Goal: Obtain resource: Obtain resource

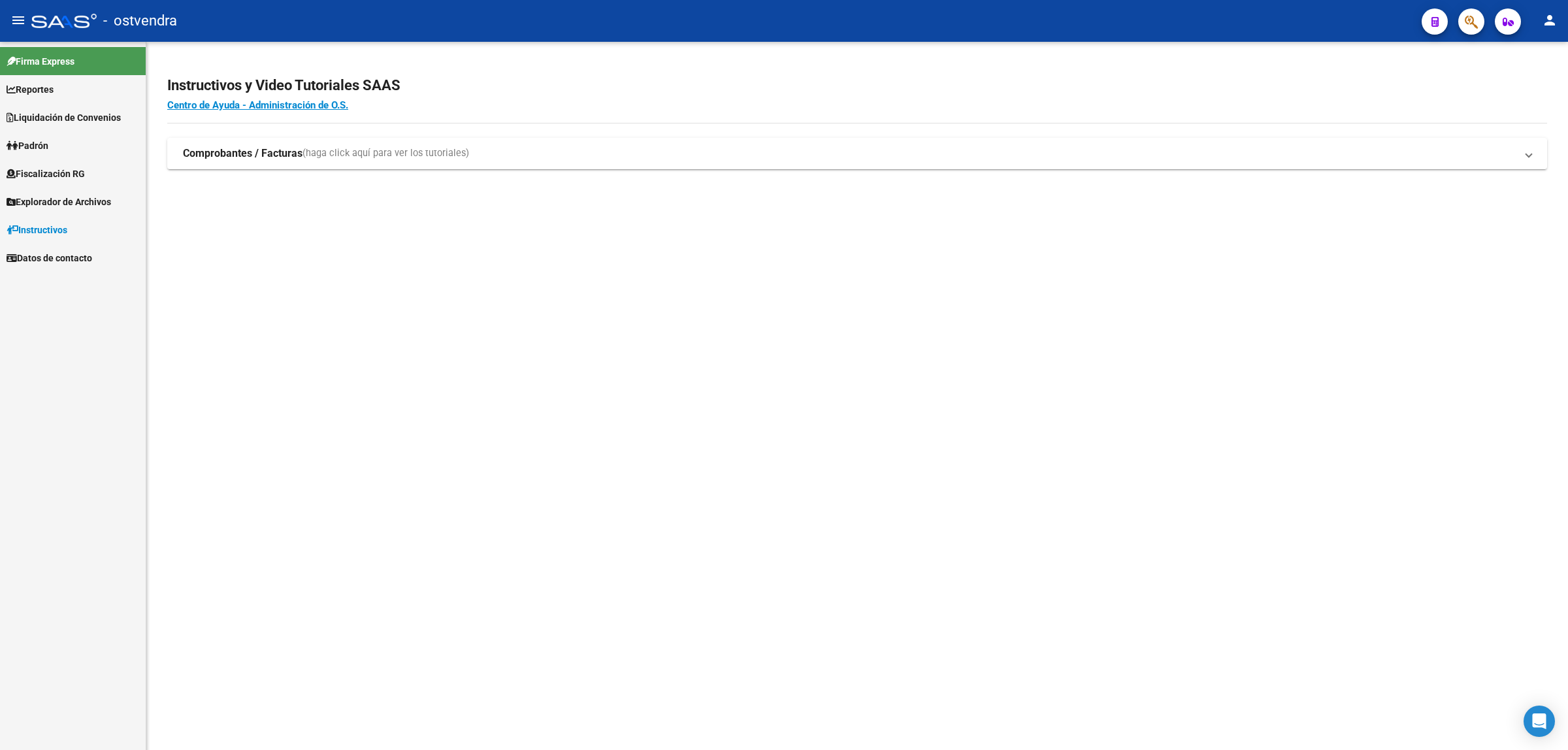
click at [53, 178] on span "Fiscalización RG" at bounding box center [45, 174] width 78 height 14
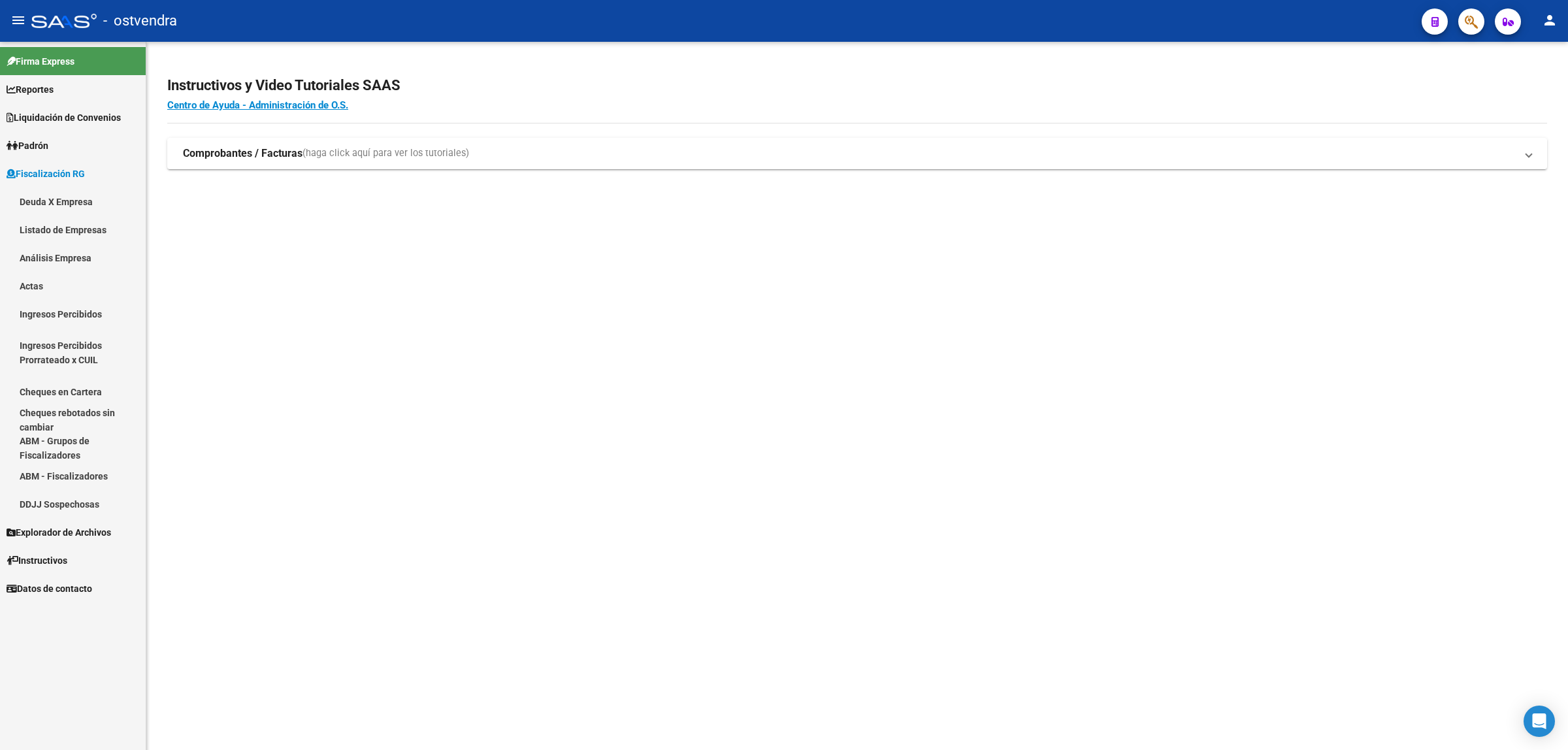
click at [79, 250] on link "Análisis Empresa" at bounding box center [73, 257] width 146 height 28
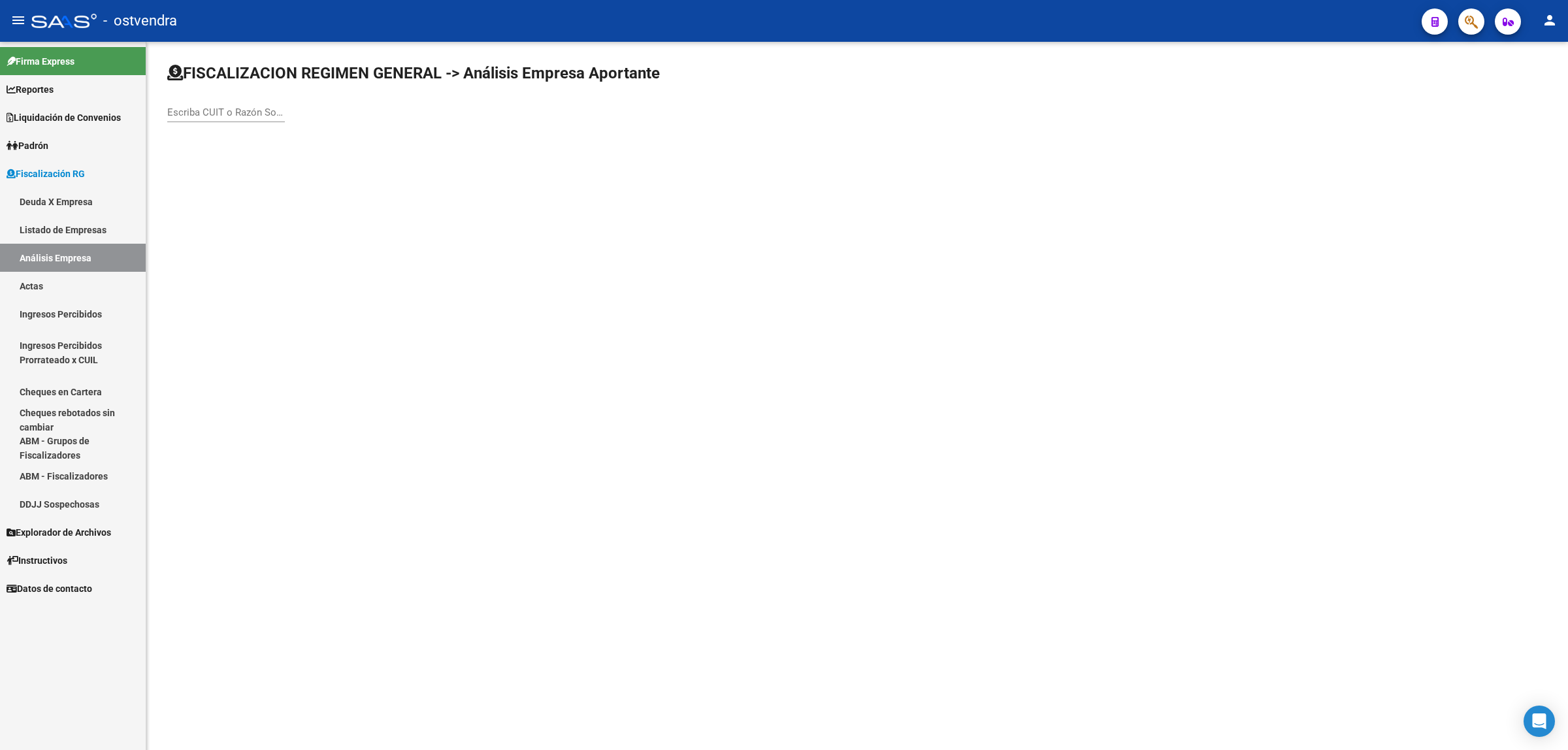
click at [243, 118] on div "Escriba CUIT o Razón Social para buscar" at bounding box center [226, 108] width 118 height 28
paste input "27065301682"
type input "27065301682"
click at [261, 135] on span "ASTEGGIANO [PERSON_NAME]" at bounding box center [363, 137] width 371 height 32
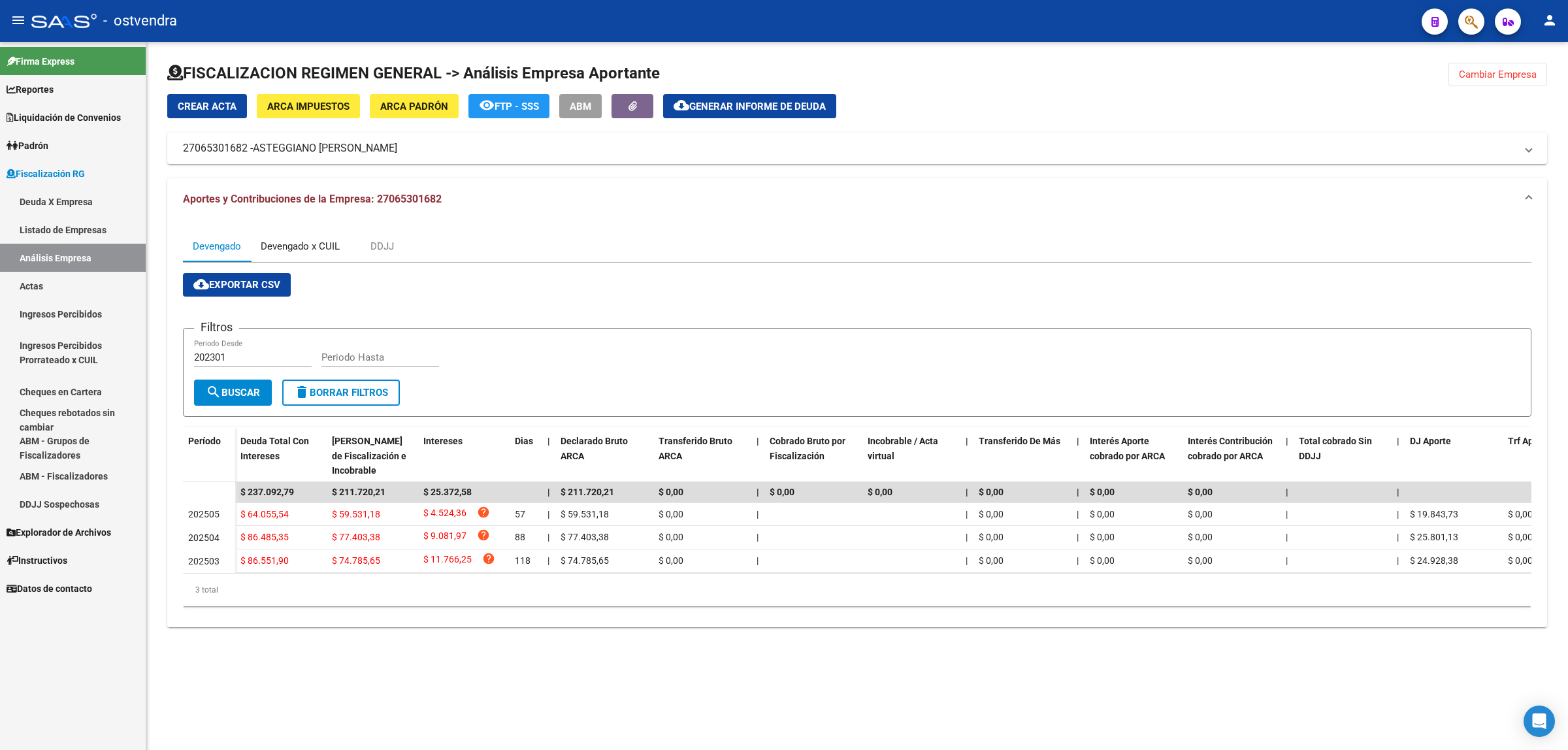
click at [294, 245] on div "Devengado x CUIL" at bounding box center [300, 246] width 79 height 14
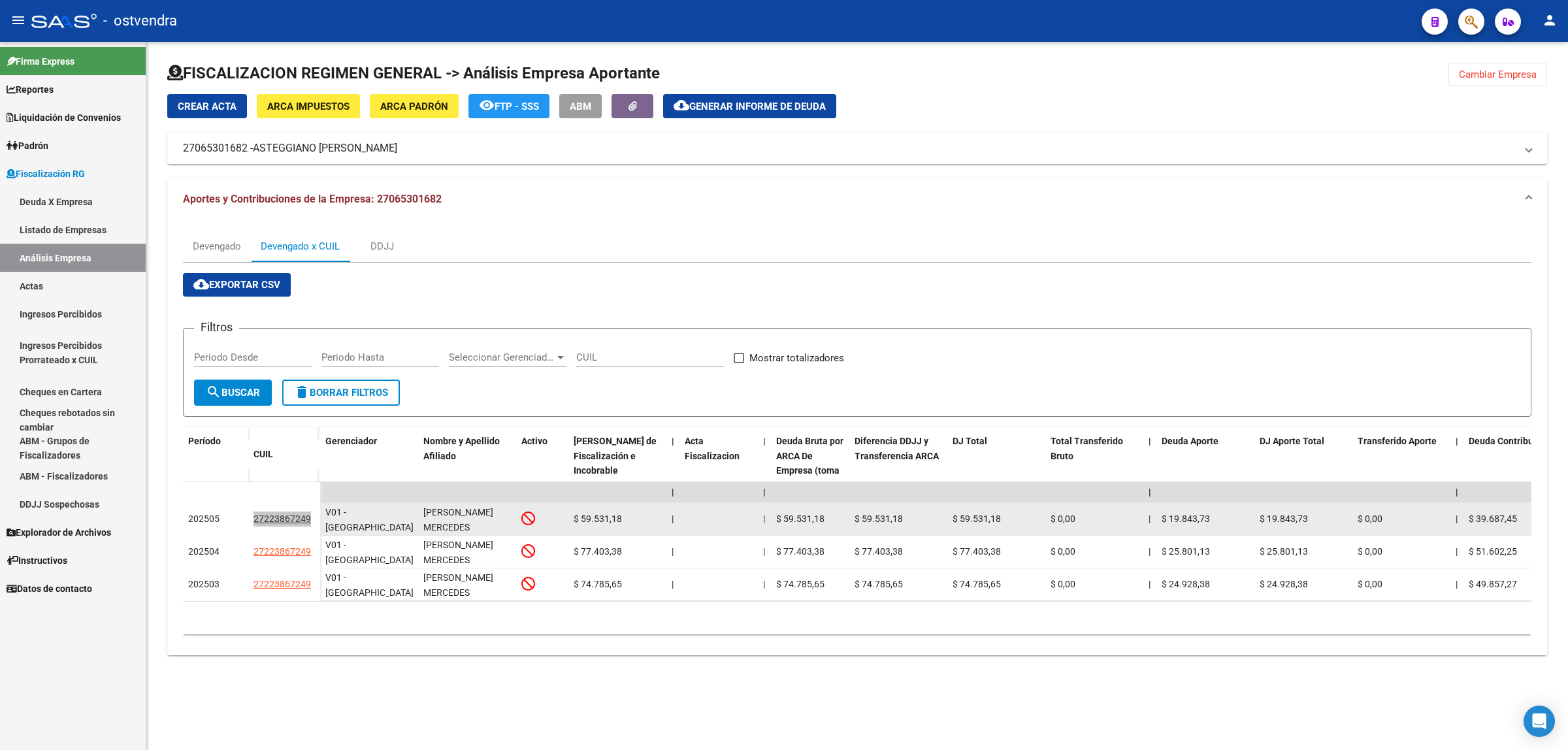
drag, startPoint x: 243, startPoint y: 514, endPoint x: 315, endPoint y: 518, distance: 72.1
click at [315, 518] on div "202505 27223867249" at bounding box center [251, 519] width 137 height 33
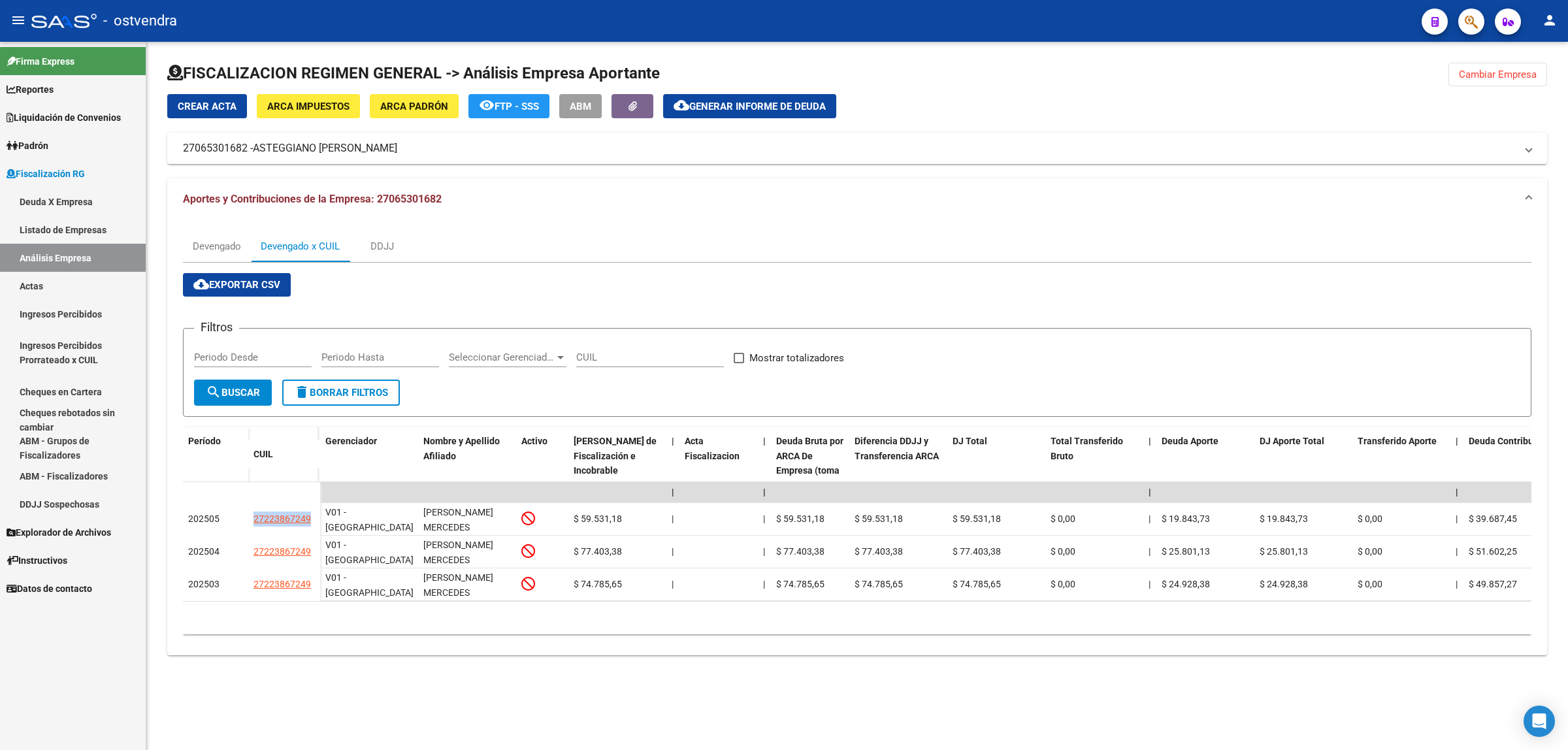
click at [1481, 70] on span "Cambiar Empresa" at bounding box center [1498, 74] width 77 height 12
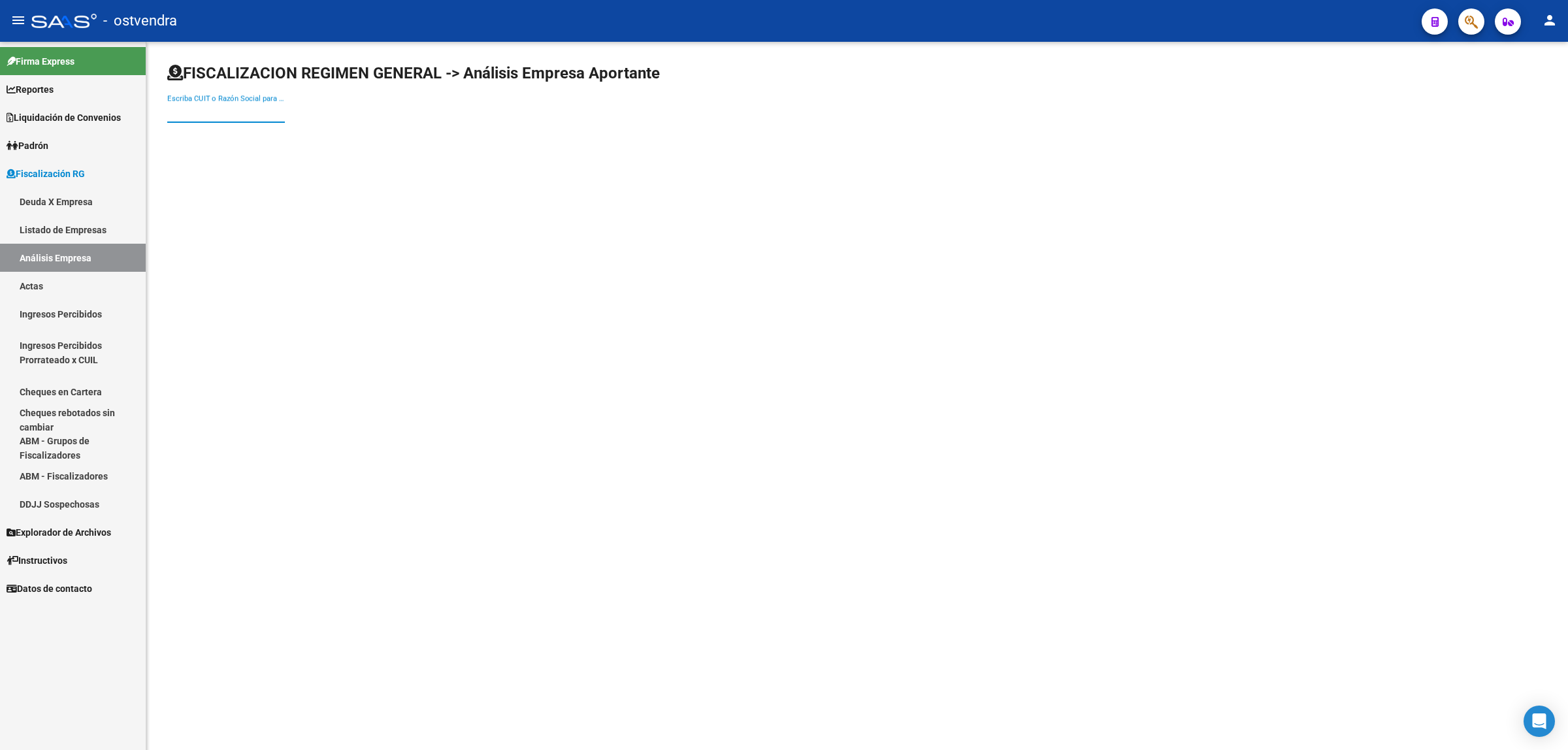
click at [174, 116] on input "Escriba CUIT o Razón Social para buscar" at bounding box center [226, 112] width 118 height 12
click at [174, 116] on input "Escriba CUIT o Razón Social para buscar" at bounding box center [226, 112] width 118 height 12
paste input "30715929569"
type input "30715929569"
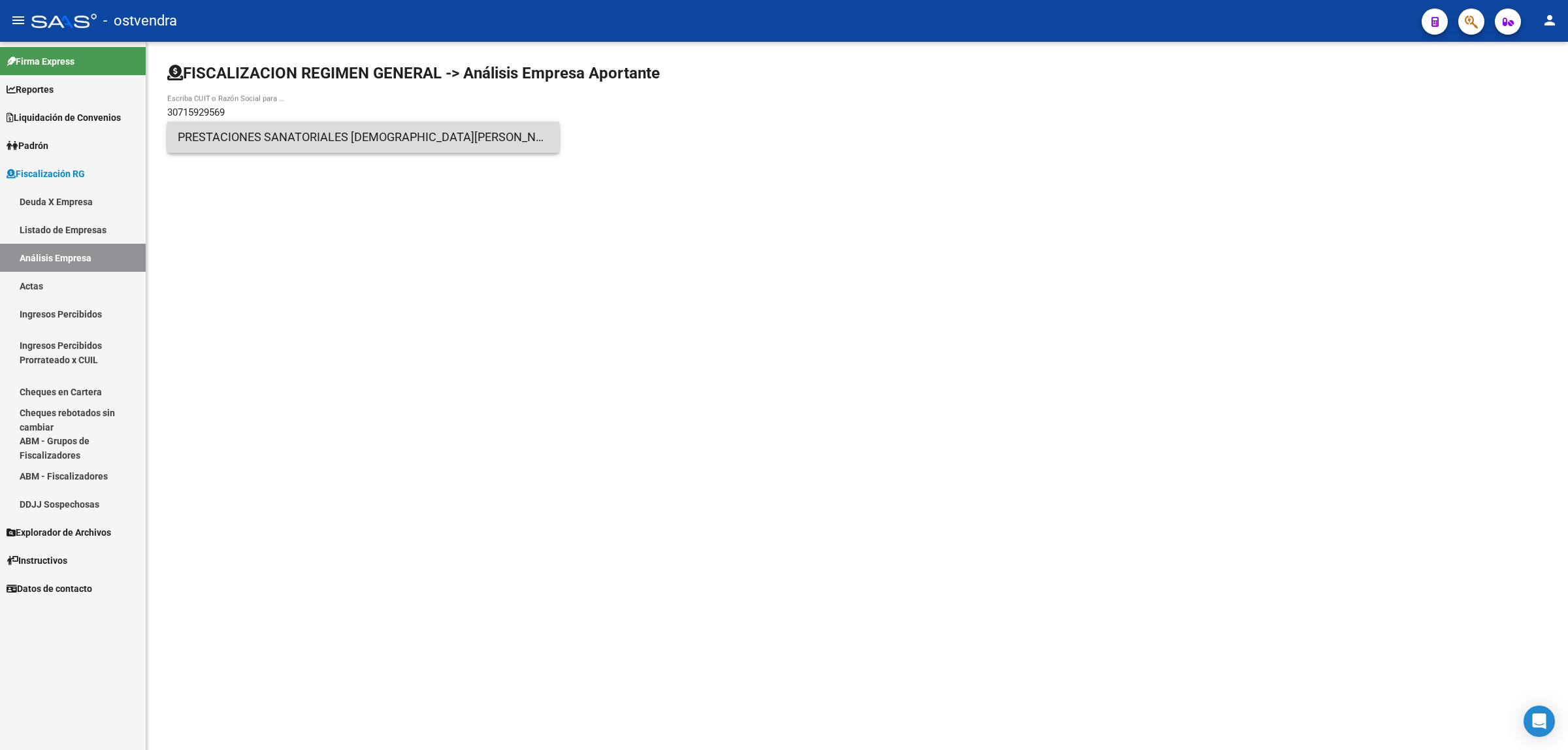
click at [226, 148] on span "PRESTACIONES SANATORIALES [DEMOGRAPHIC_DATA][PERSON_NAME][PERSON_NAME]" at bounding box center [363, 137] width 371 height 32
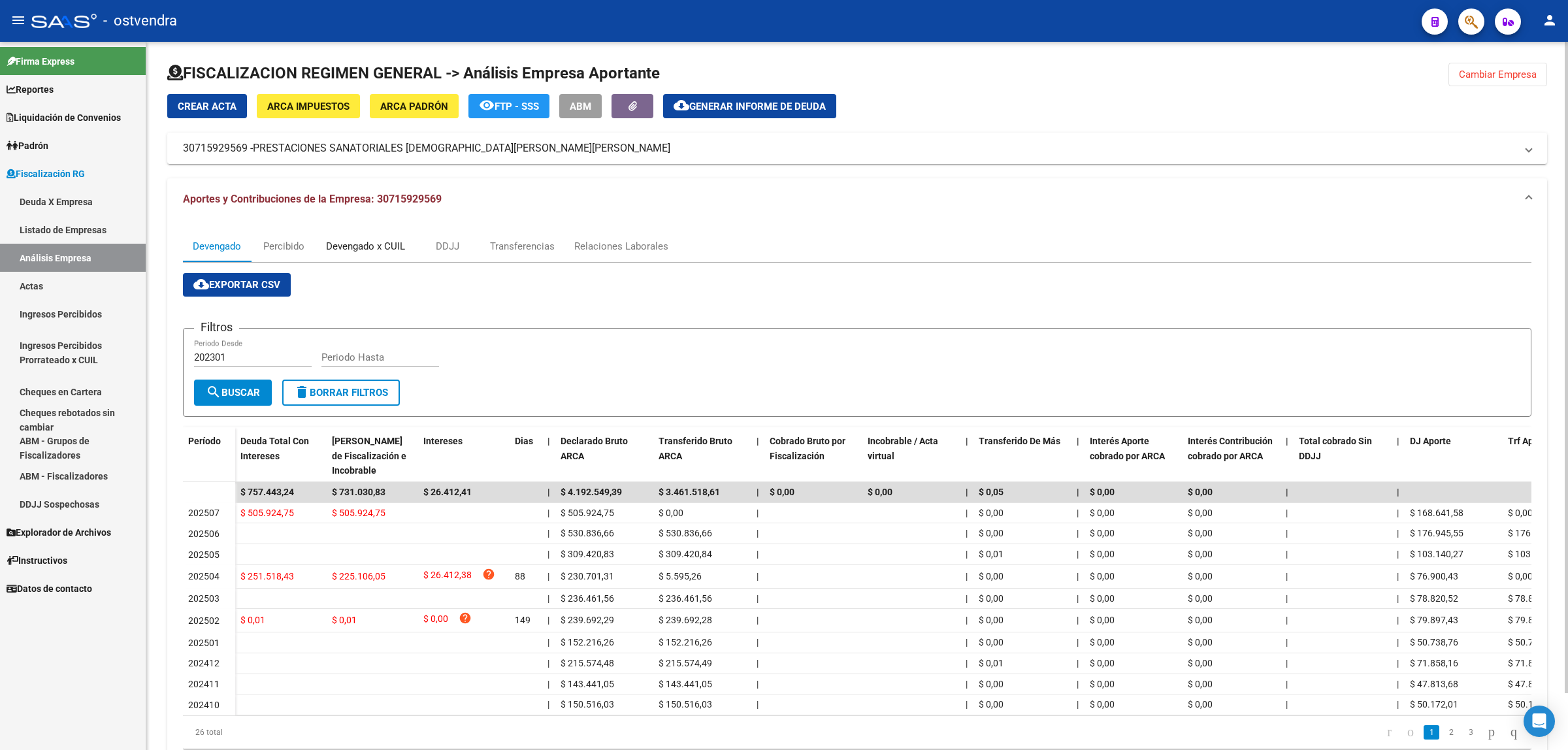
click at [360, 250] on div "Devengado x CUIL" at bounding box center [365, 246] width 79 height 14
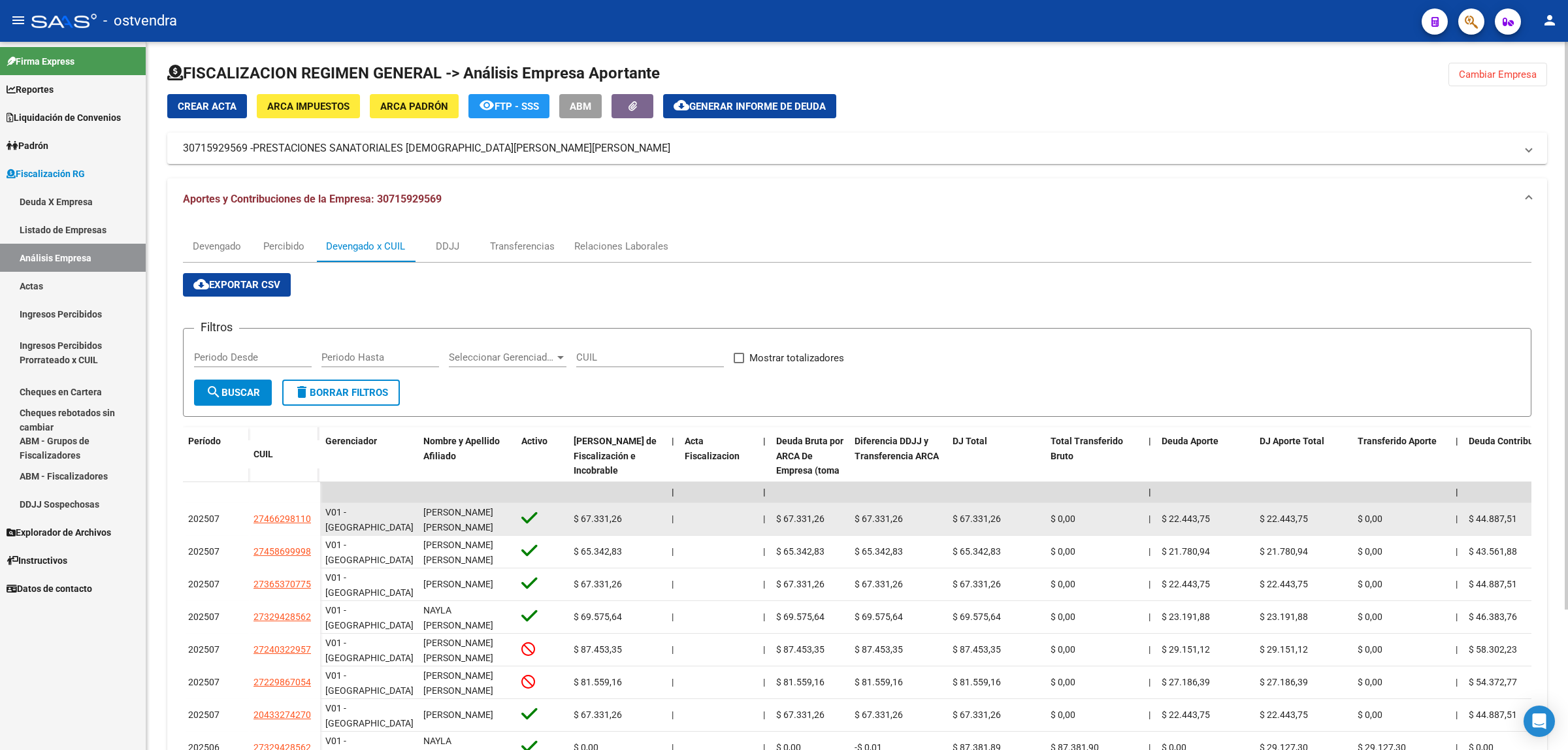
scroll to position [175, 0]
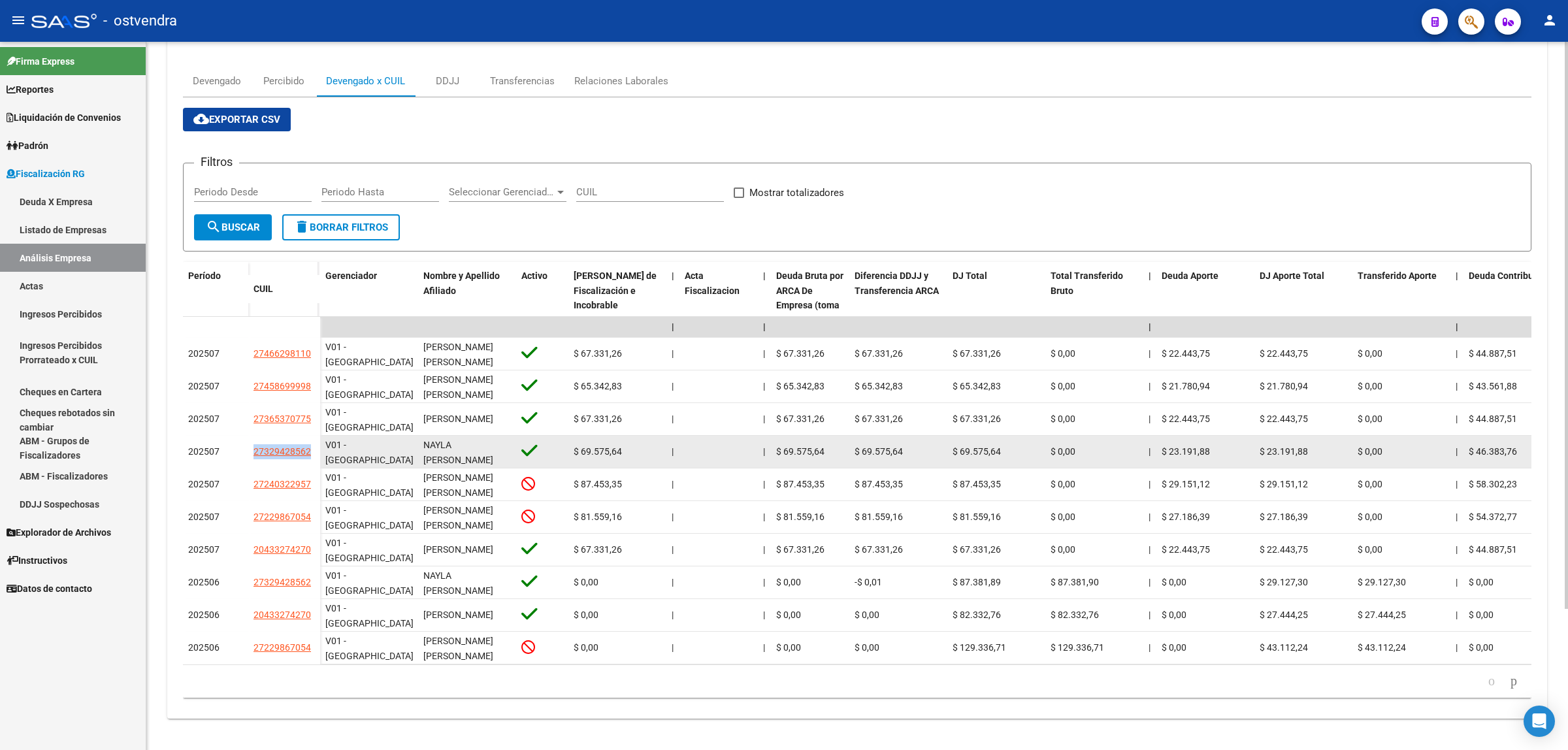
drag, startPoint x: 249, startPoint y: 439, endPoint x: 314, endPoint y: 441, distance: 65.0
click at [314, 441] on div "202507 27329428562" at bounding box center [251, 452] width 137 height 33
copy div "27329428562"
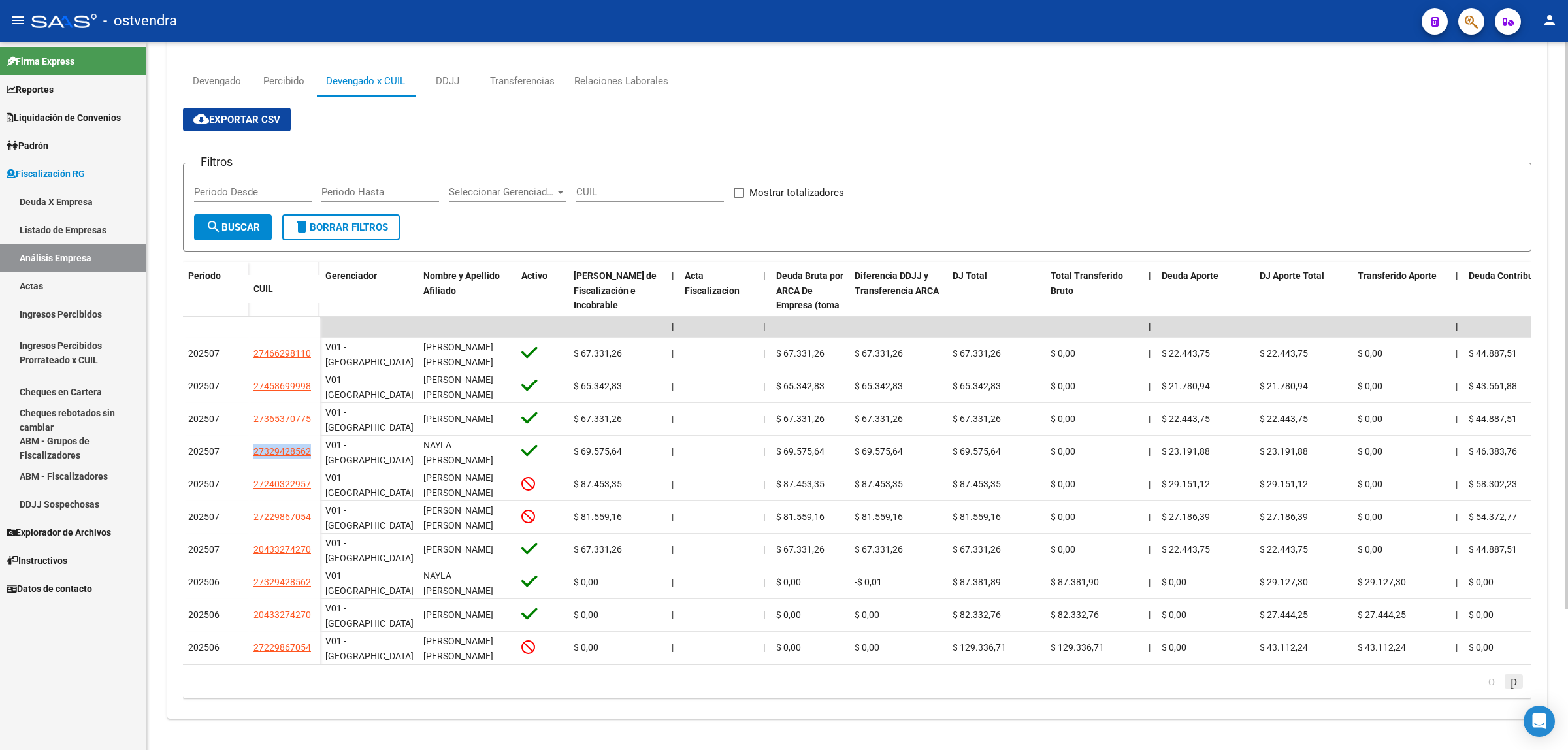
click at [1510, 682] on icon "go to next page" at bounding box center [1514, 681] width 11 height 16
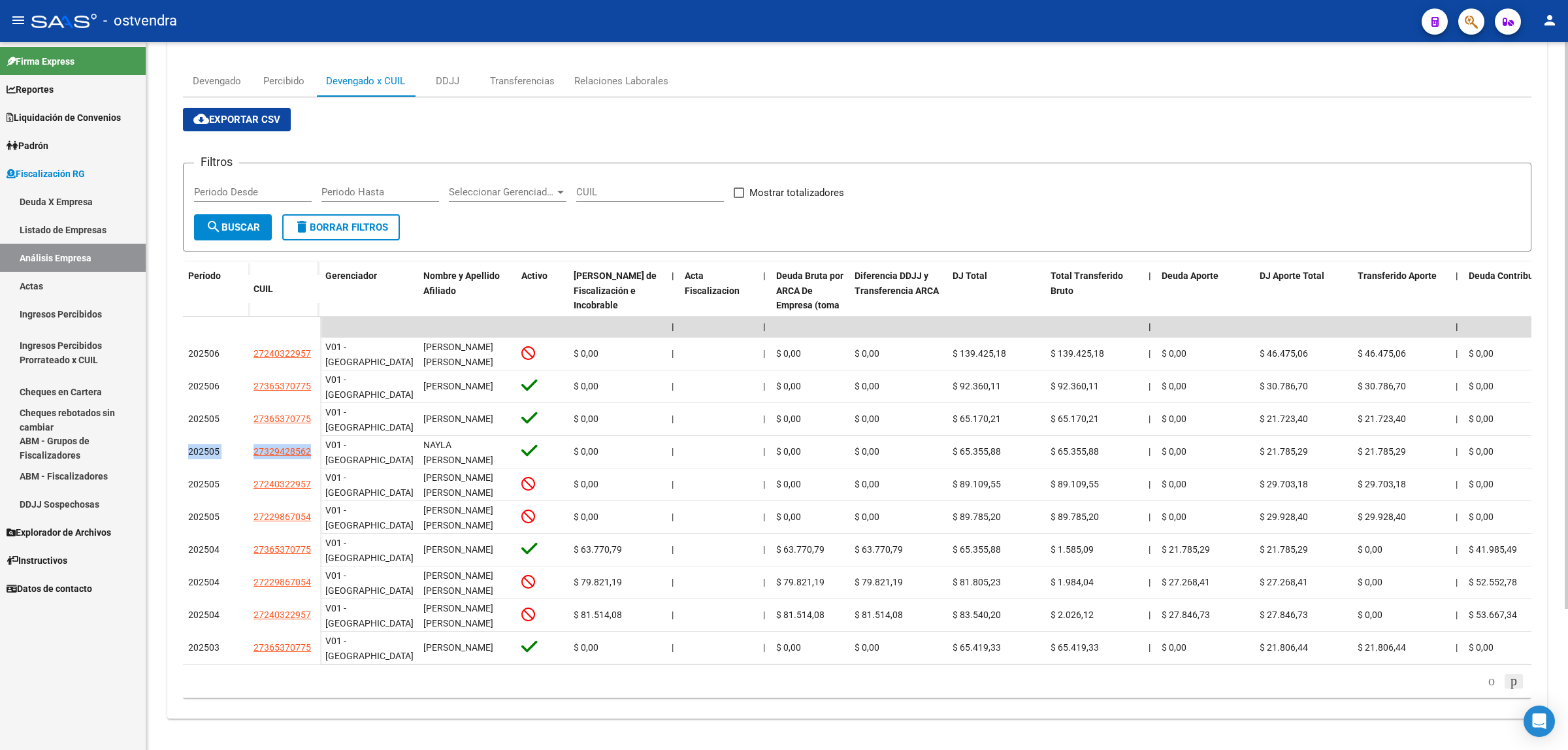
click at [1514, 682] on icon "go to next page" at bounding box center [1514, 681] width 11 height 16
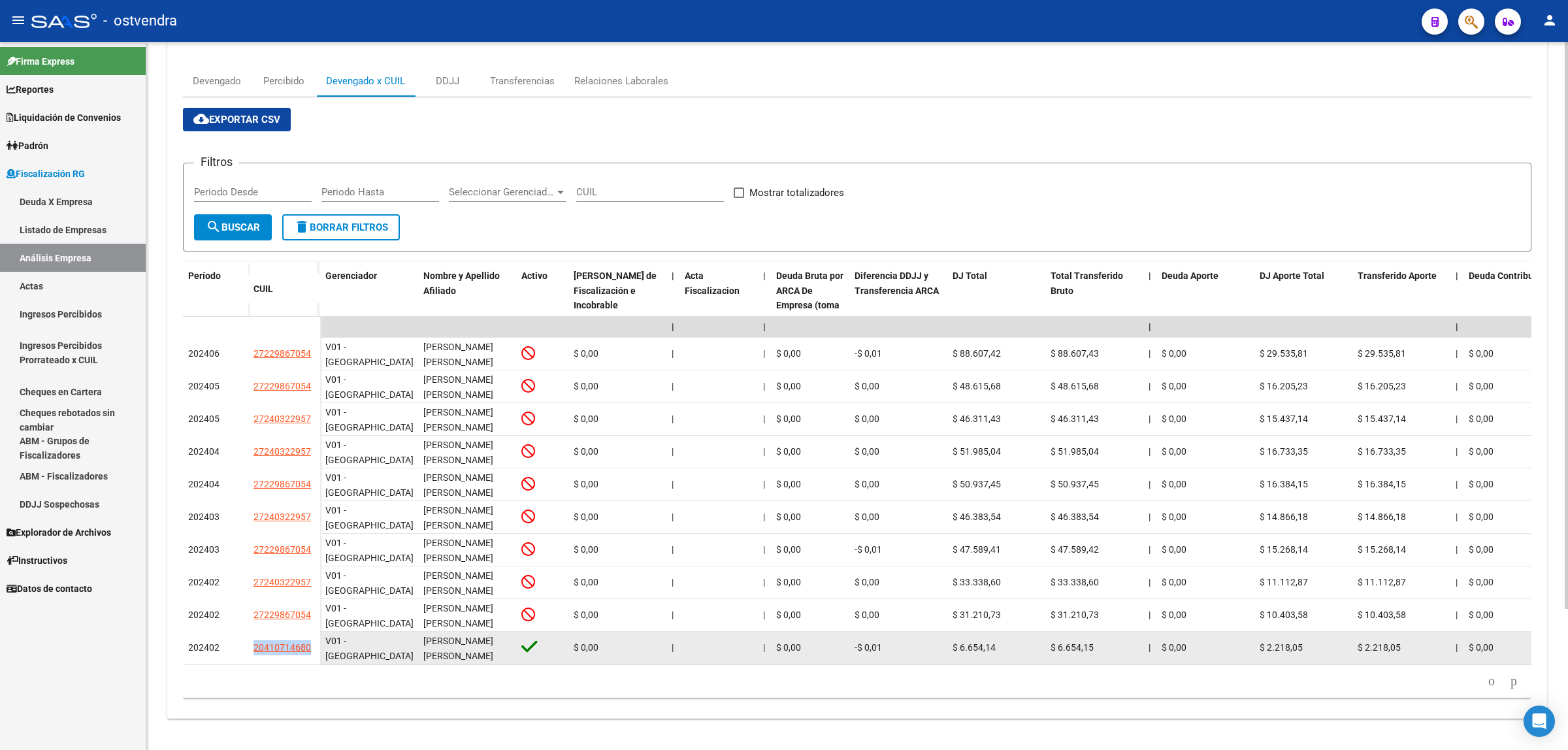
drag, startPoint x: 242, startPoint y: 635, endPoint x: 314, endPoint y: 635, distance: 72.0
click at [314, 635] on div "202402 20410714680" at bounding box center [251, 648] width 137 height 33
copy div "20410714680"
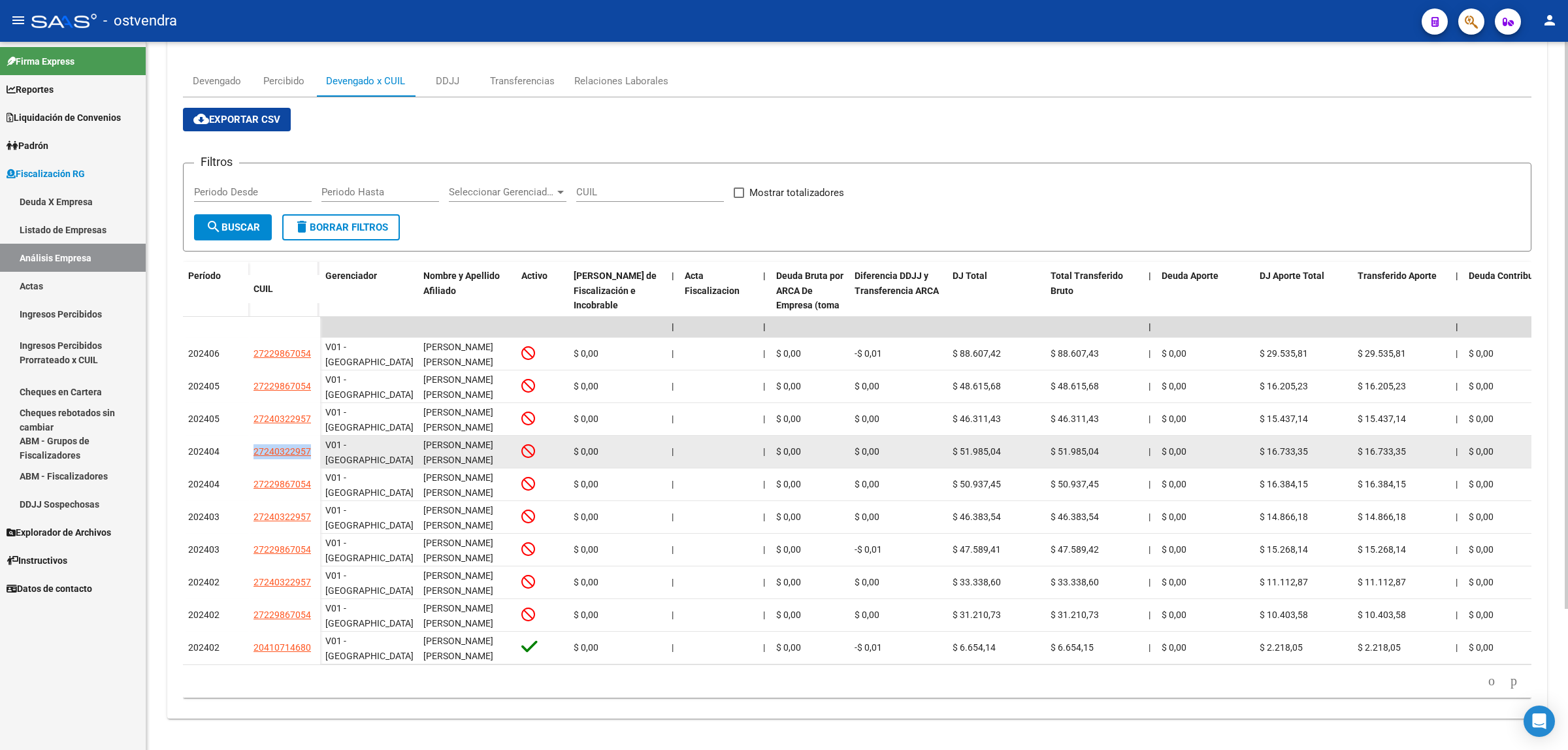
drag, startPoint x: 244, startPoint y: 442, endPoint x: 312, endPoint y: 442, distance: 68.0
click at [312, 442] on div "202404 27240322957" at bounding box center [251, 452] width 137 height 33
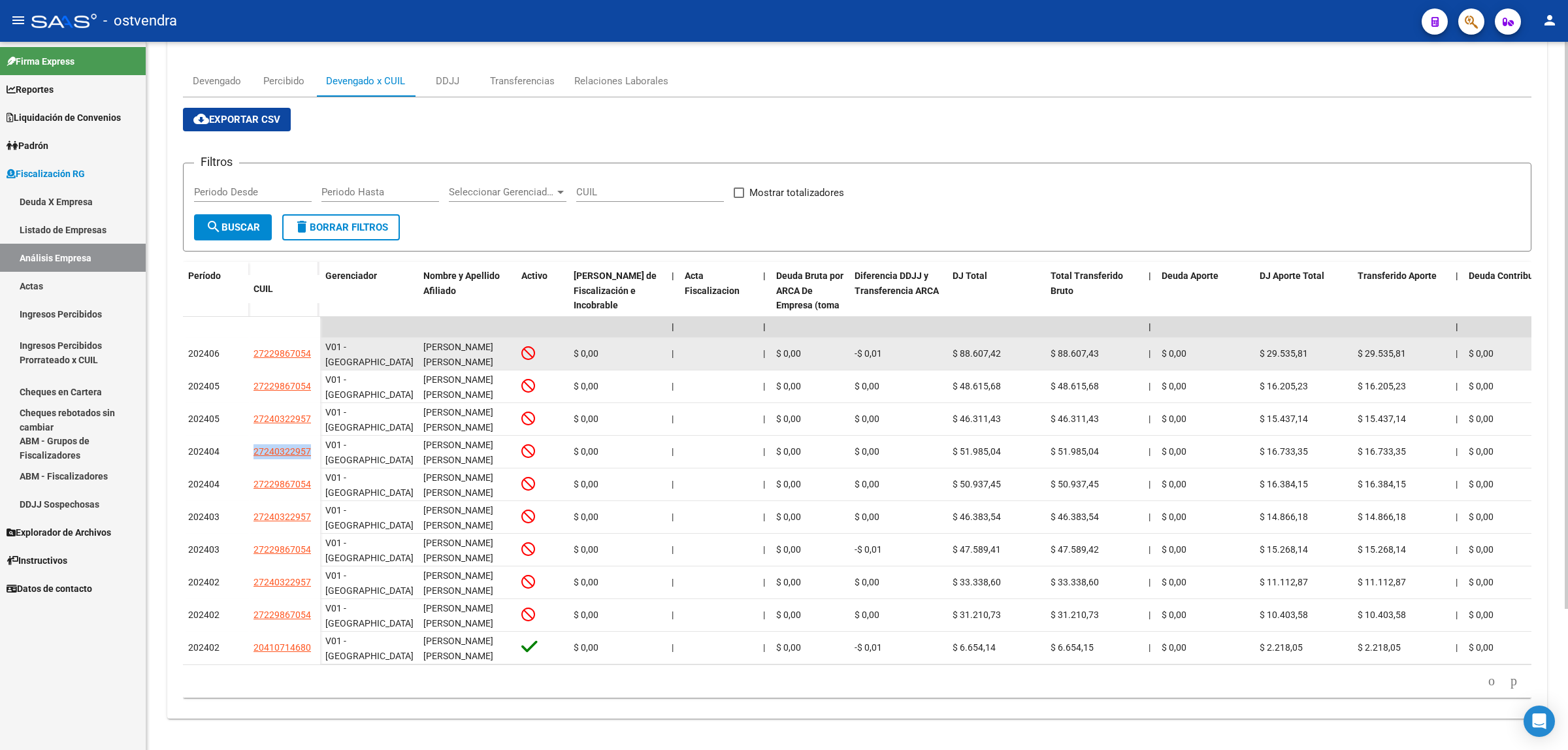
copy div "27240322957"
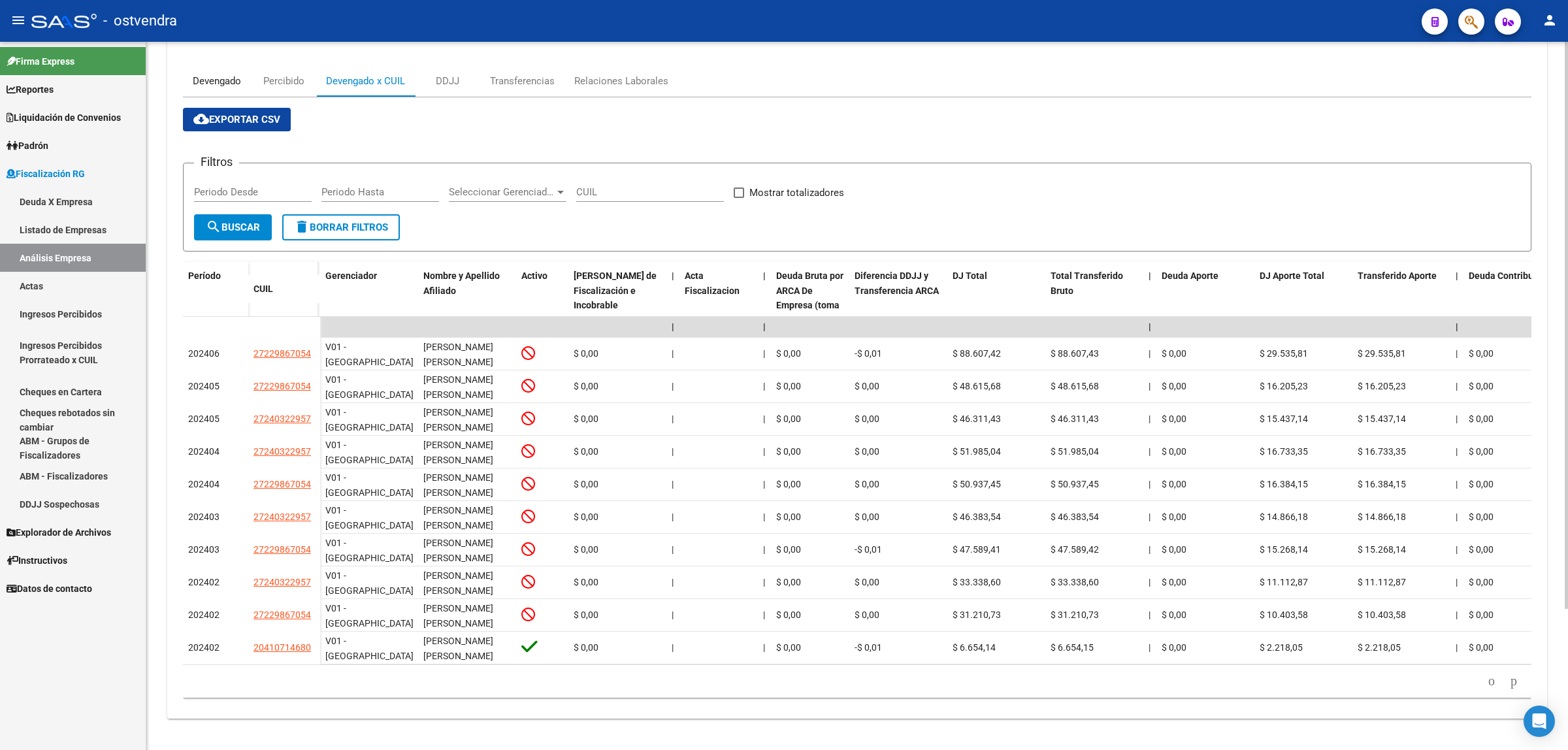
click at [232, 65] on div "Devengado" at bounding box center [217, 81] width 68 height 32
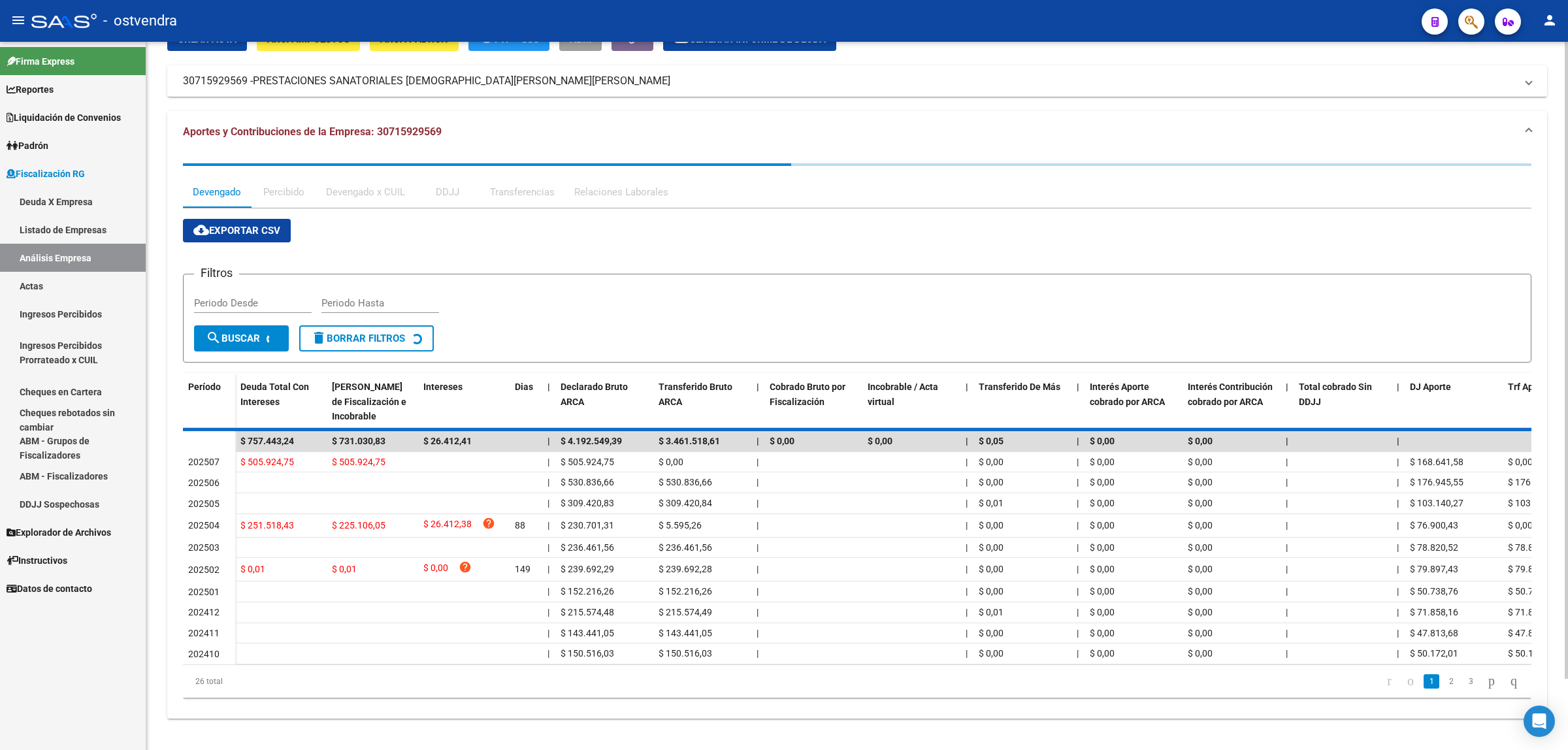
scroll to position [0, 0]
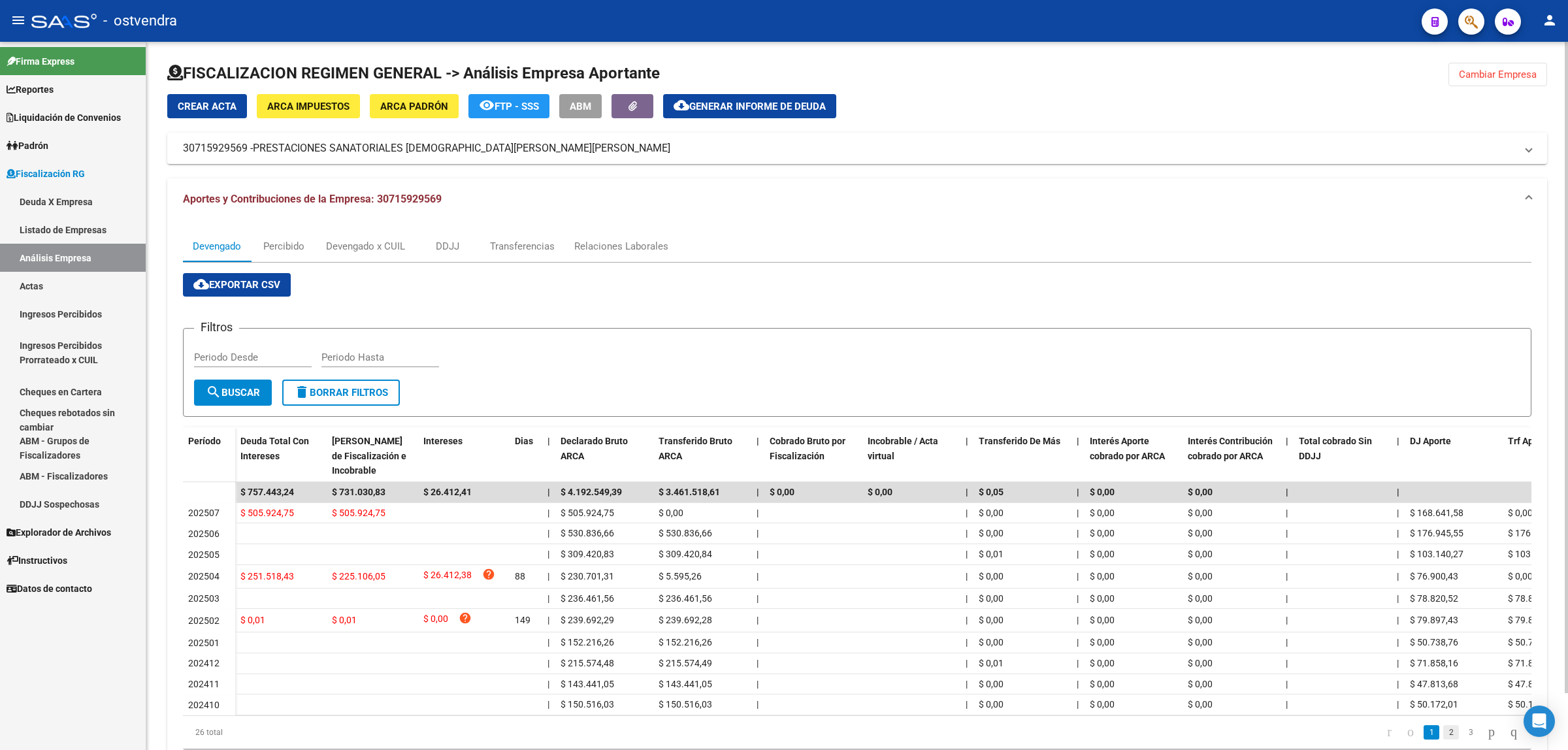
click at [1443, 739] on link "2" at bounding box center [1451, 732] width 16 height 14
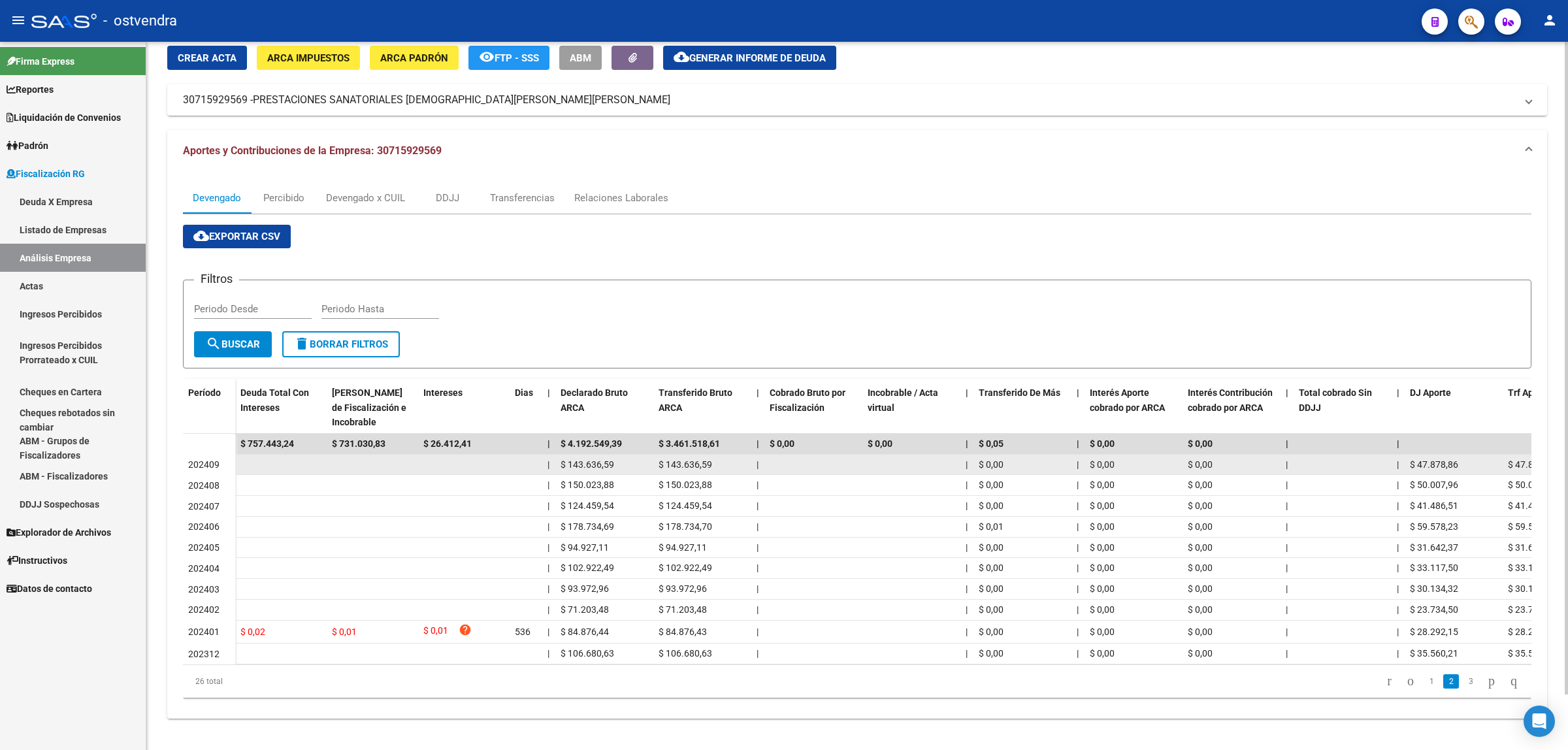
scroll to position [60, 0]
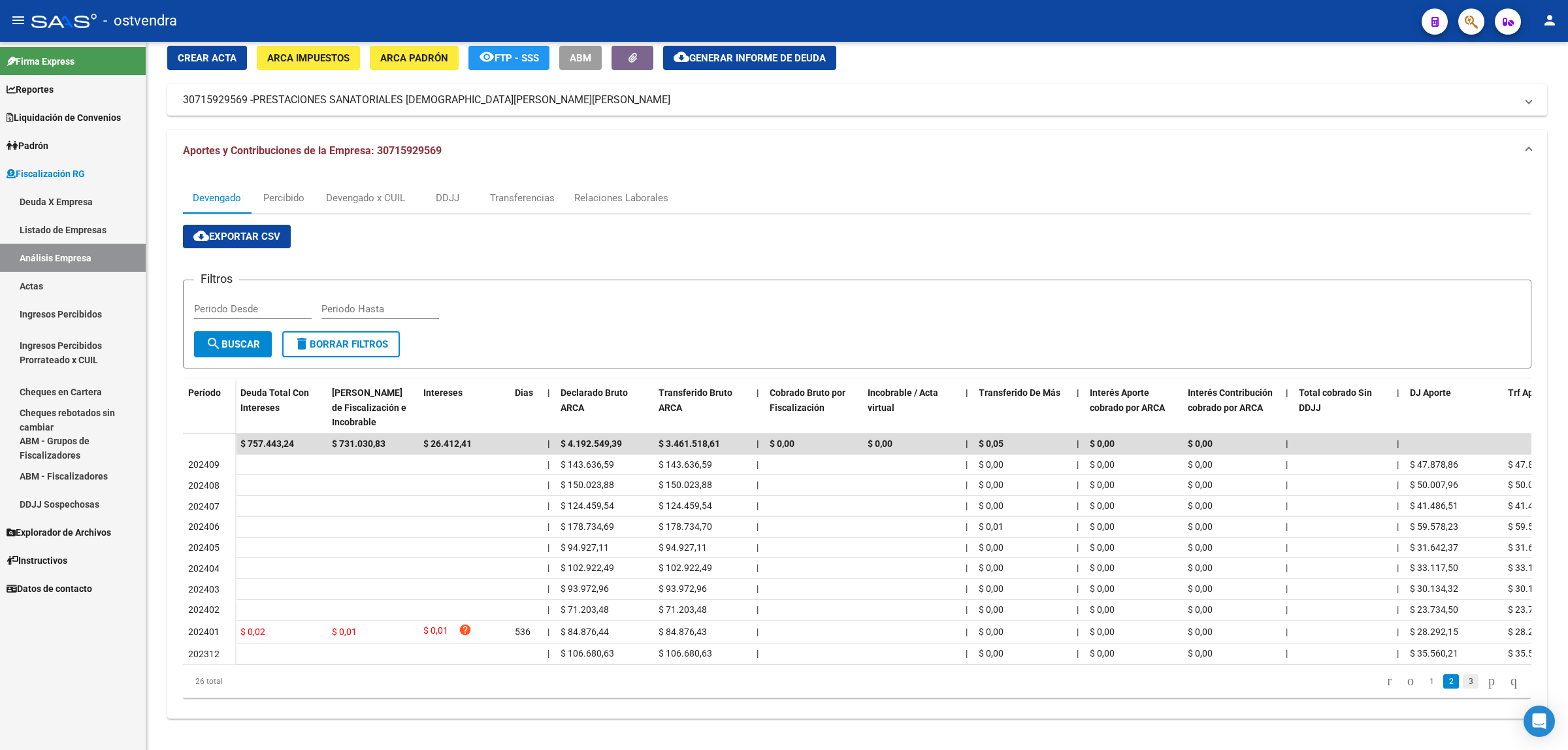
click at [1463, 684] on link "3" at bounding box center [1471, 682] width 16 height 14
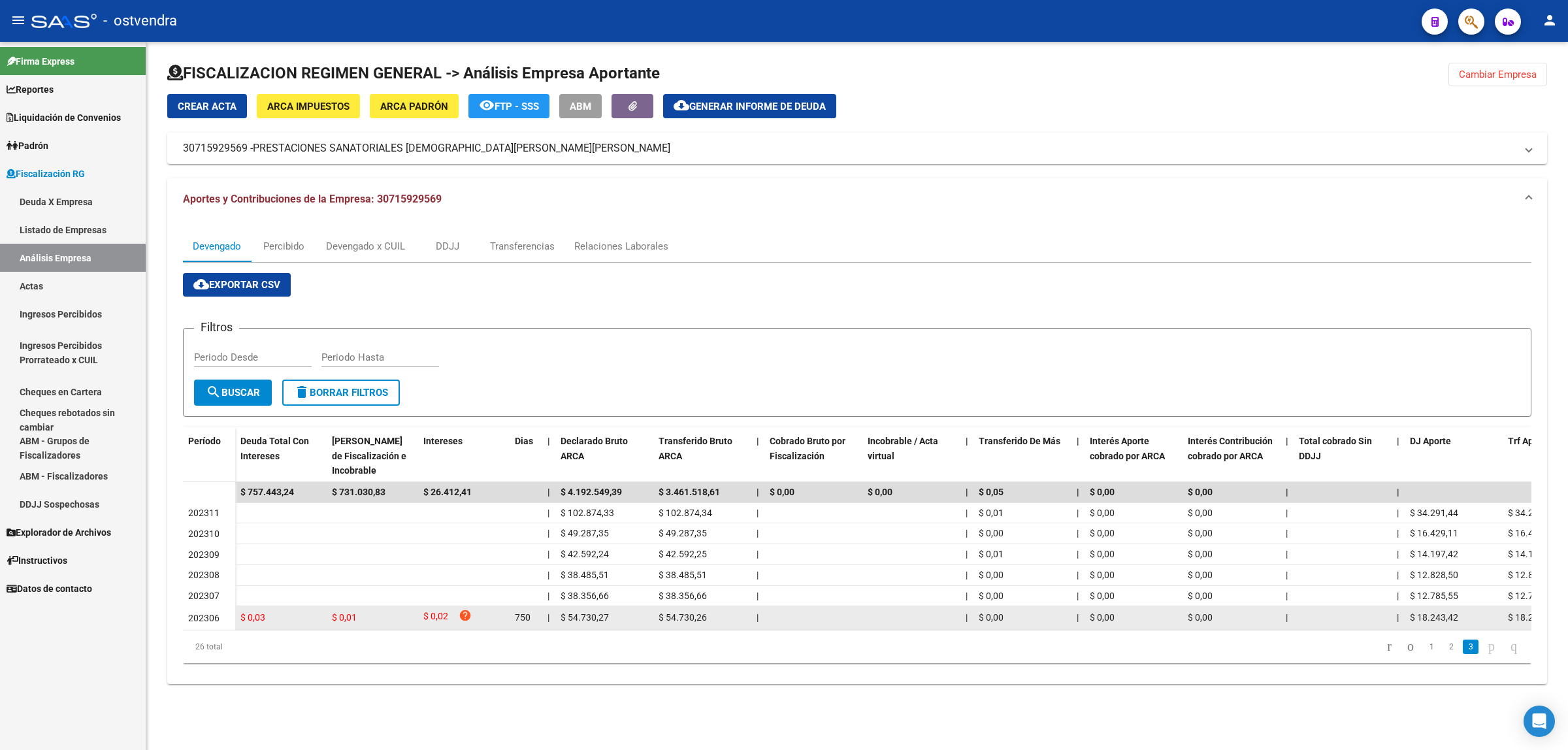
scroll to position [0, 0]
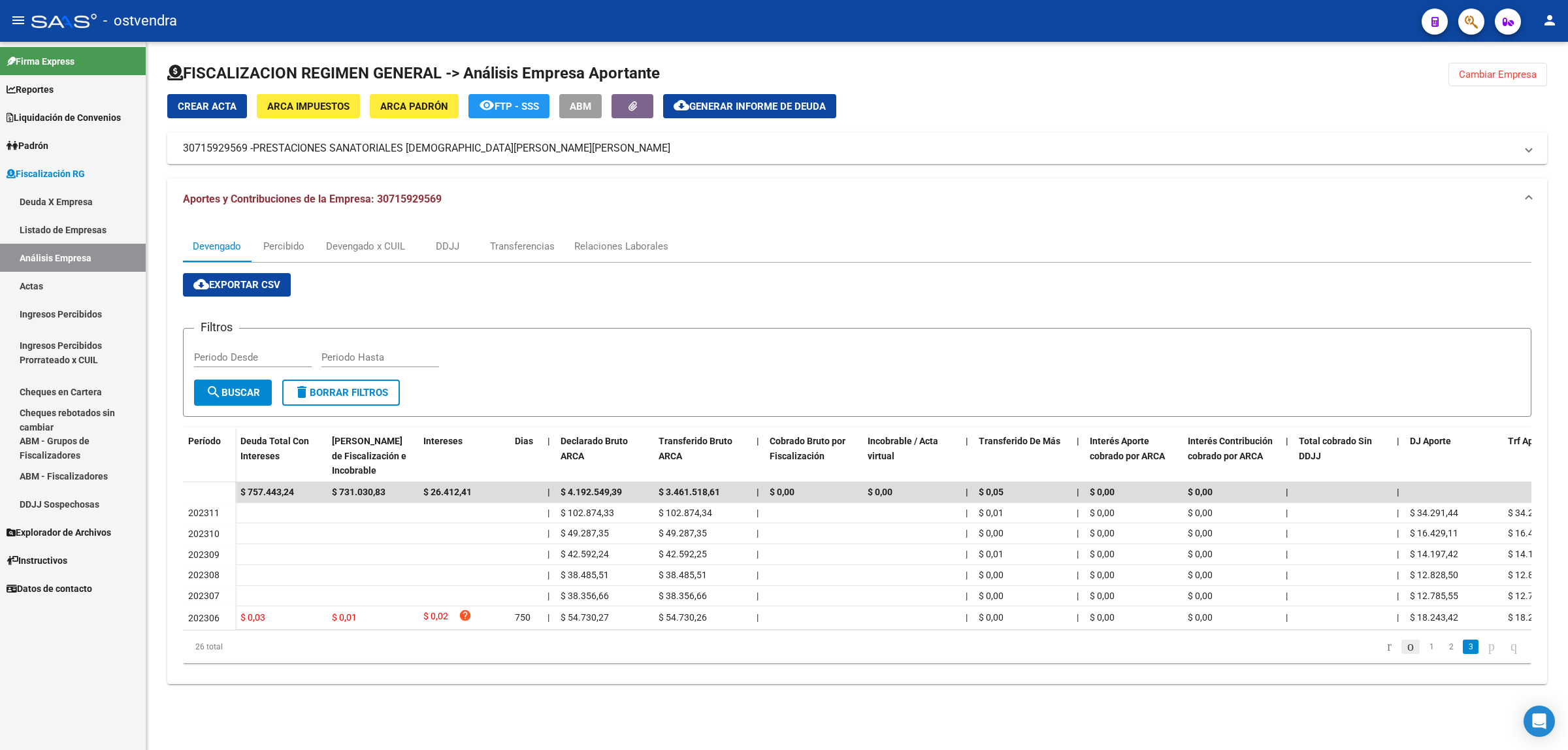
click at [1405, 654] on icon "go to previous page" at bounding box center [1410, 646] width 11 height 16
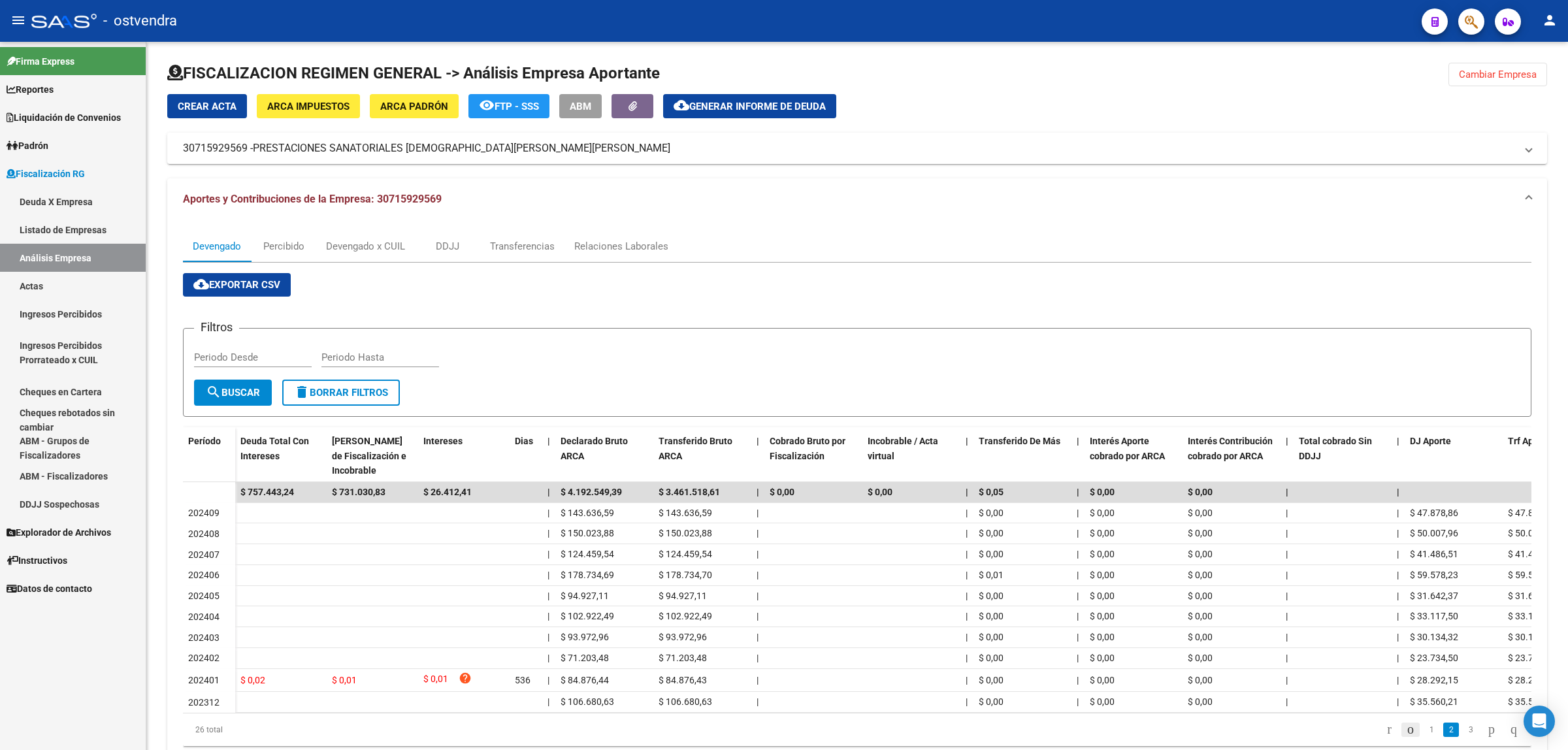
click at [1405, 737] on icon "go to previous page" at bounding box center [1410, 729] width 11 height 16
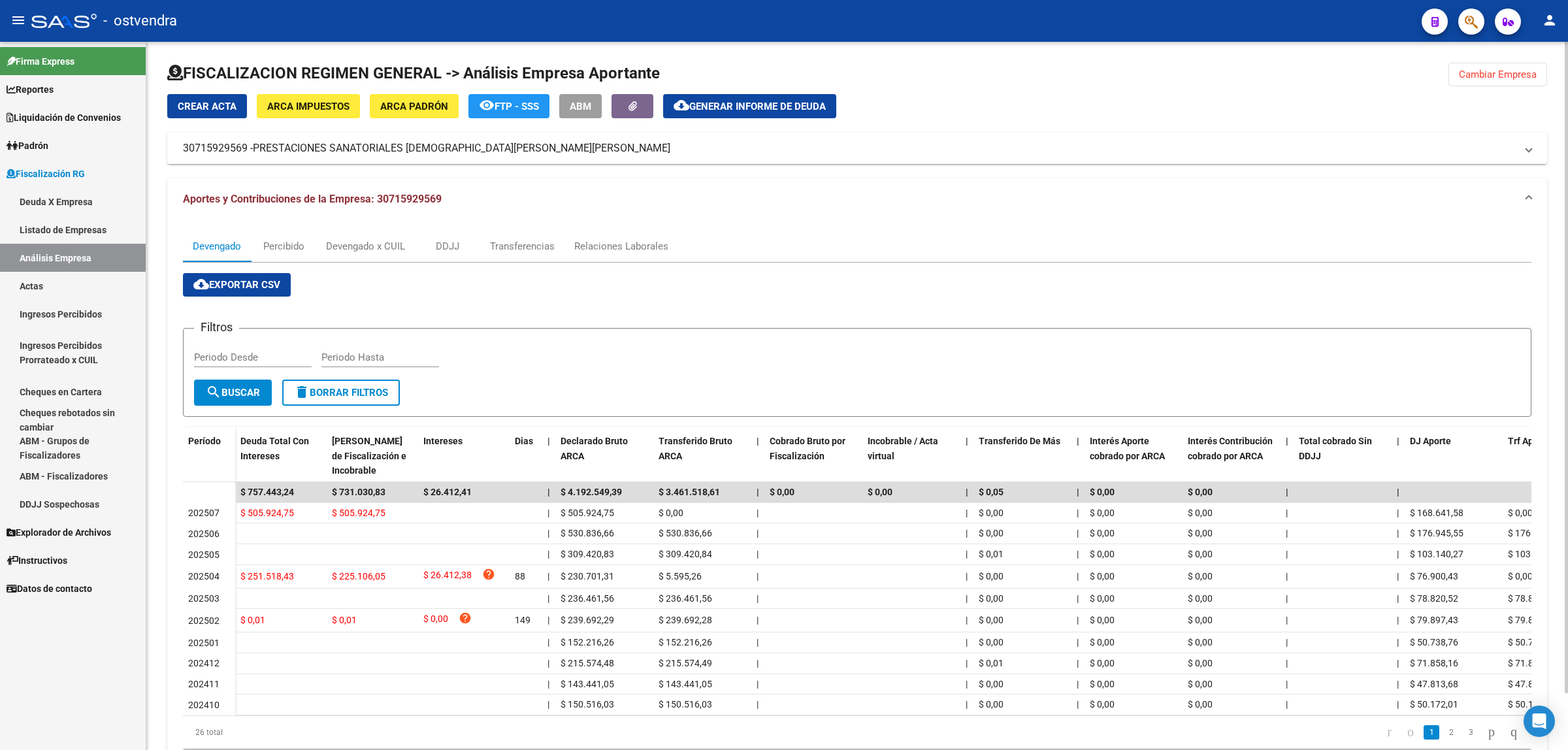
click at [1478, 70] on span "Cambiar Empresa" at bounding box center [1498, 74] width 77 height 12
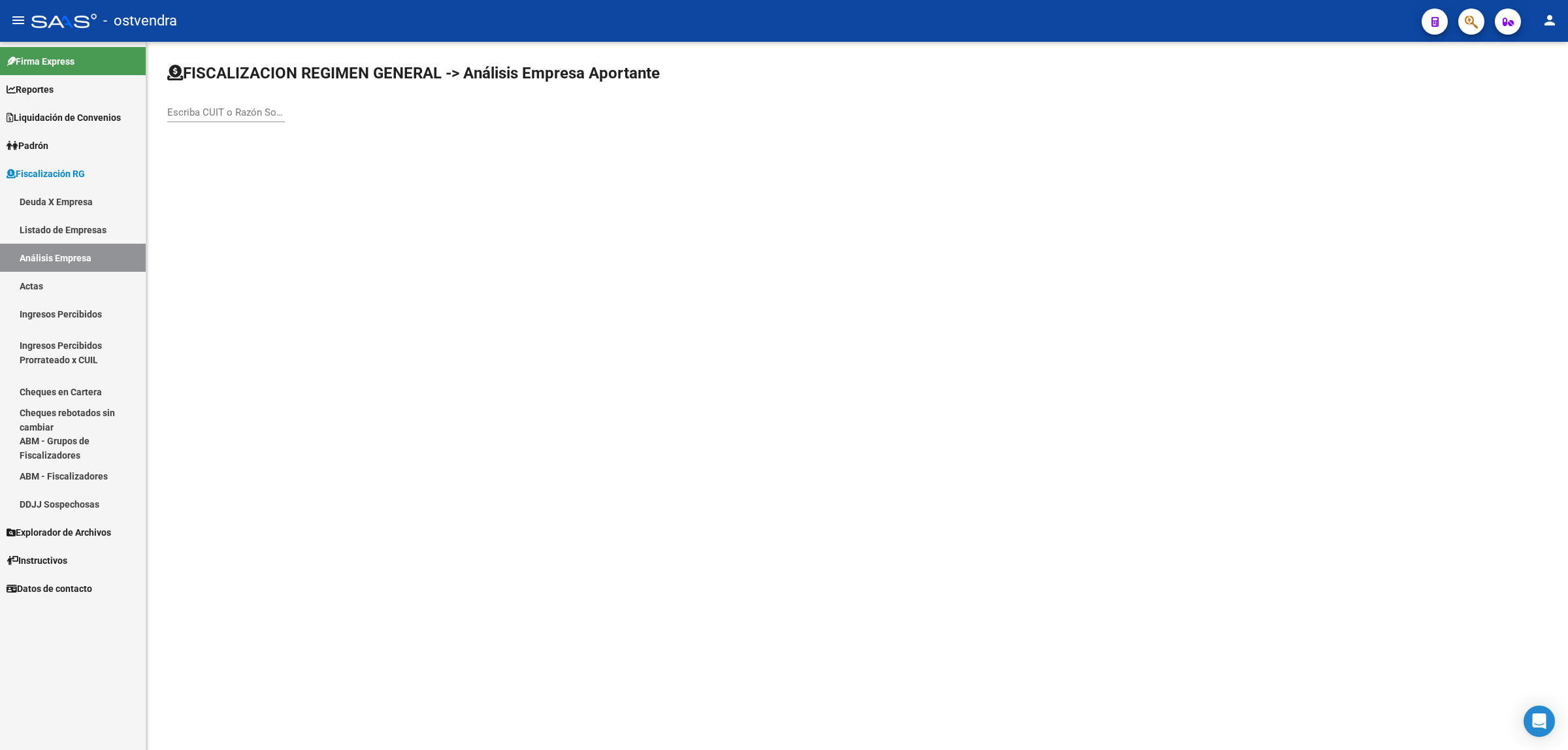
click at [214, 104] on div "Escriba CUIT o Razón Social para buscar" at bounding box center [226, 108] width 118 height 28
paste input "27233607520"
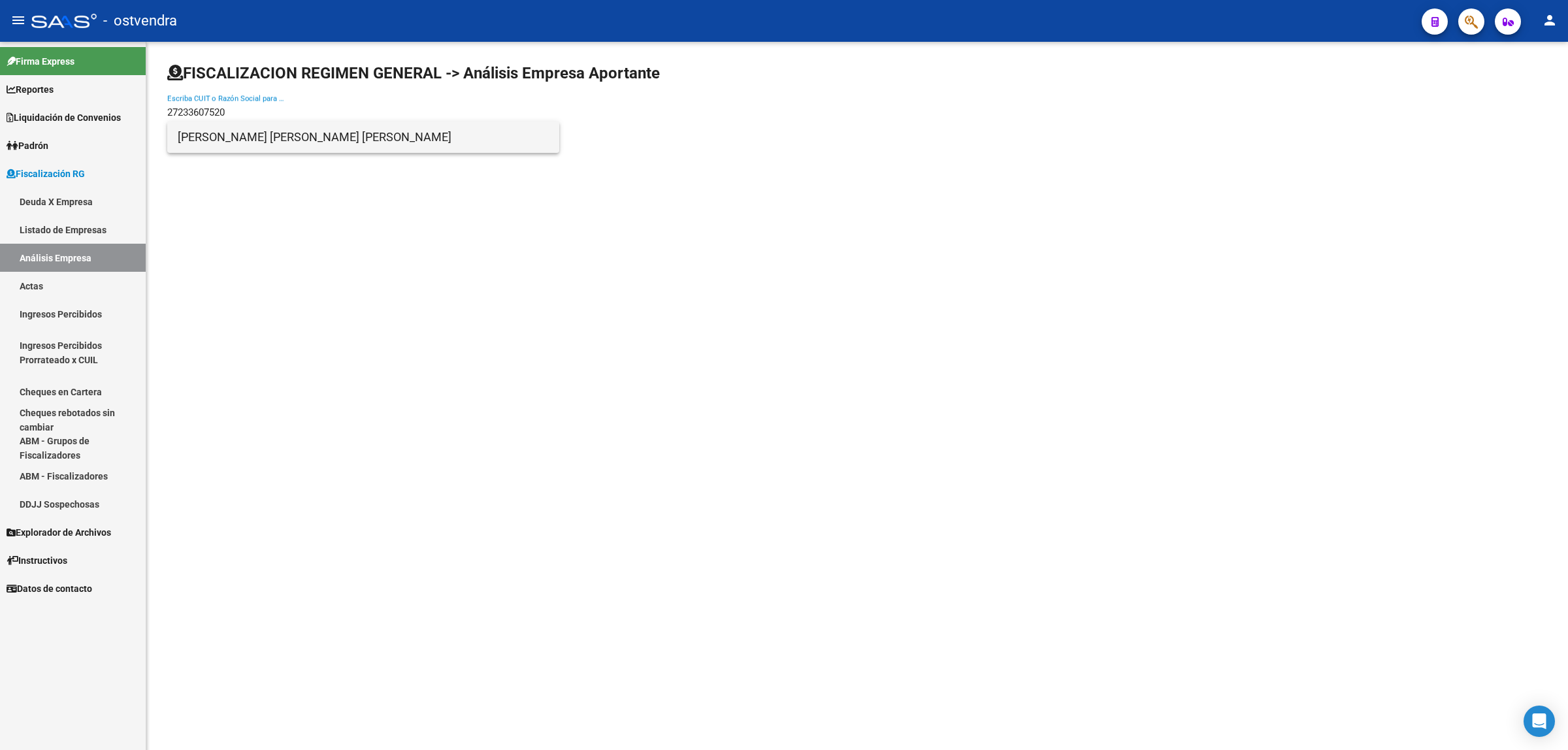
type input "27233607520"
click at [256, 142] on span "[PERSON_NAME] [PERSON_NAME] [PERSON_NAME]" at bounding box center [363, 137] width 371 height 32
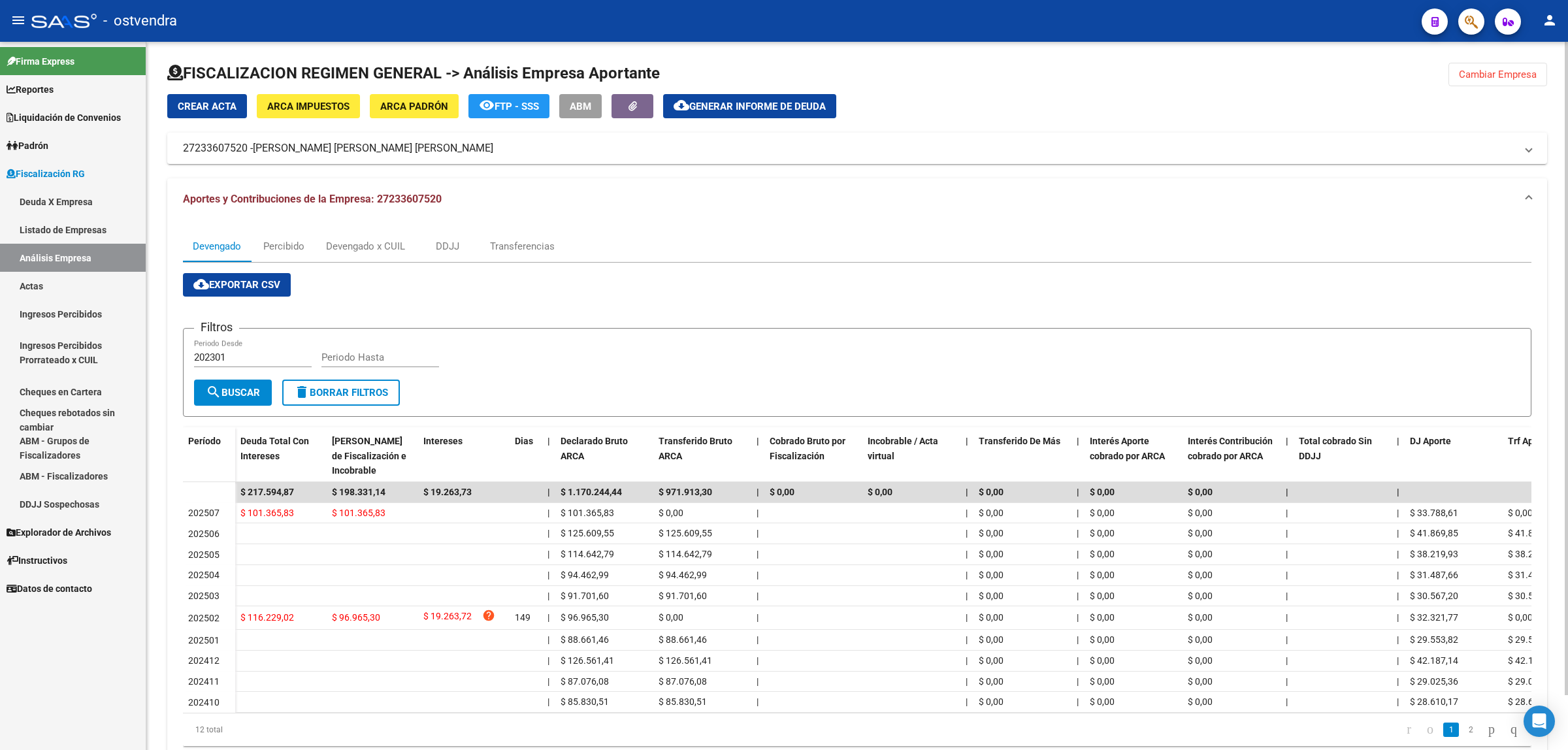
click at [209, 285] on span "cloud_download Exportar CSV" at bounding box center [236, 285] width 87 height 12
click at [355, 248] on div "Devengado x CUIL" at bounding box center [365, 246] width 79 height 14
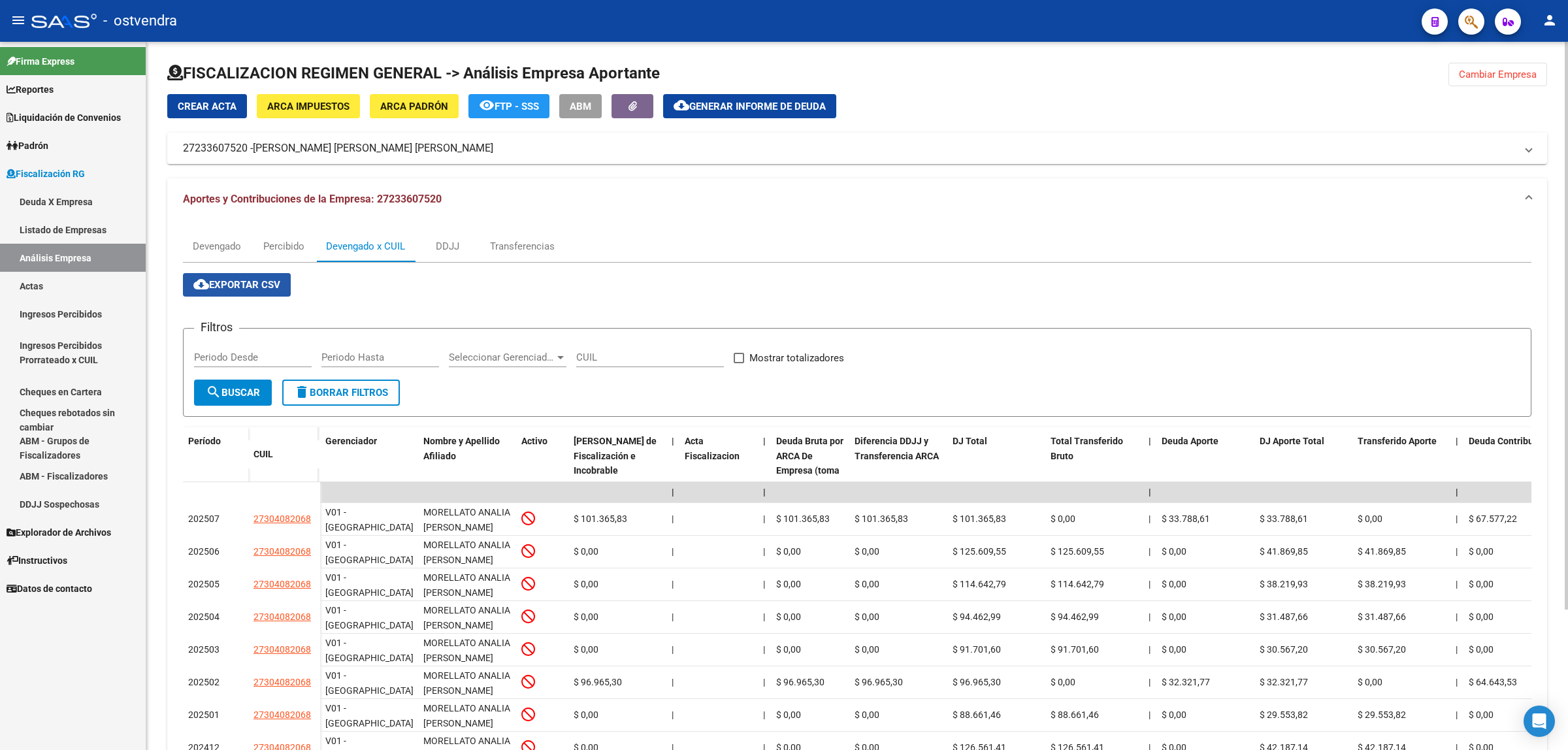
click at [279, 293] on button "cloud_download Exportar CSV" at bounding box center [237, 285] width 108 height 24
click at [730, 112] on button "cloud_download Generar informe de deuda" at bounding box center [750, 106] width 173 height 24
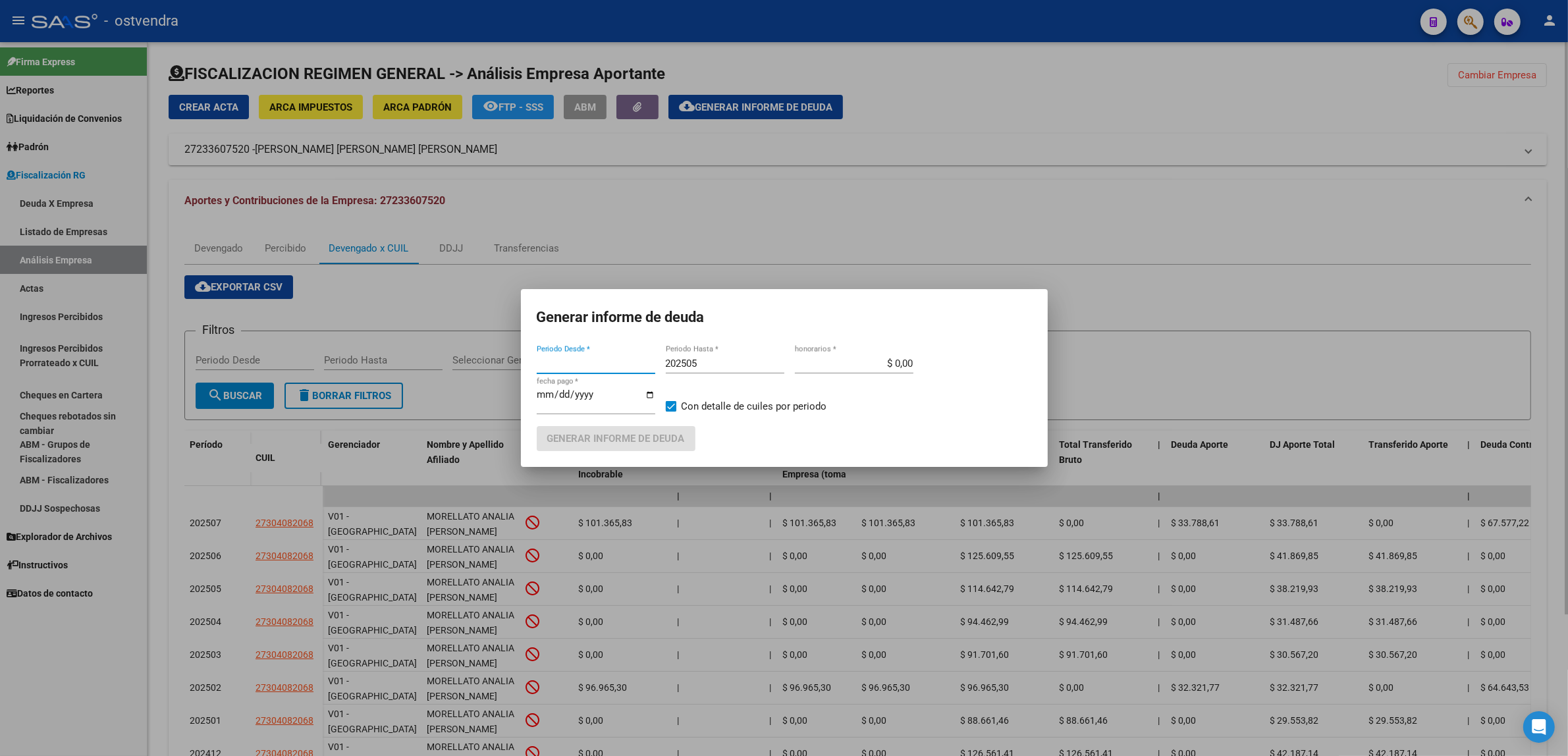
type input "202301"
click at [600, 356] on div "202301 Periodo Desde *" at bounding box center [596, 363] width 118 height 20
click at [602, 364] on input "202301" at bounding box center [596, 363] width 118 height 12
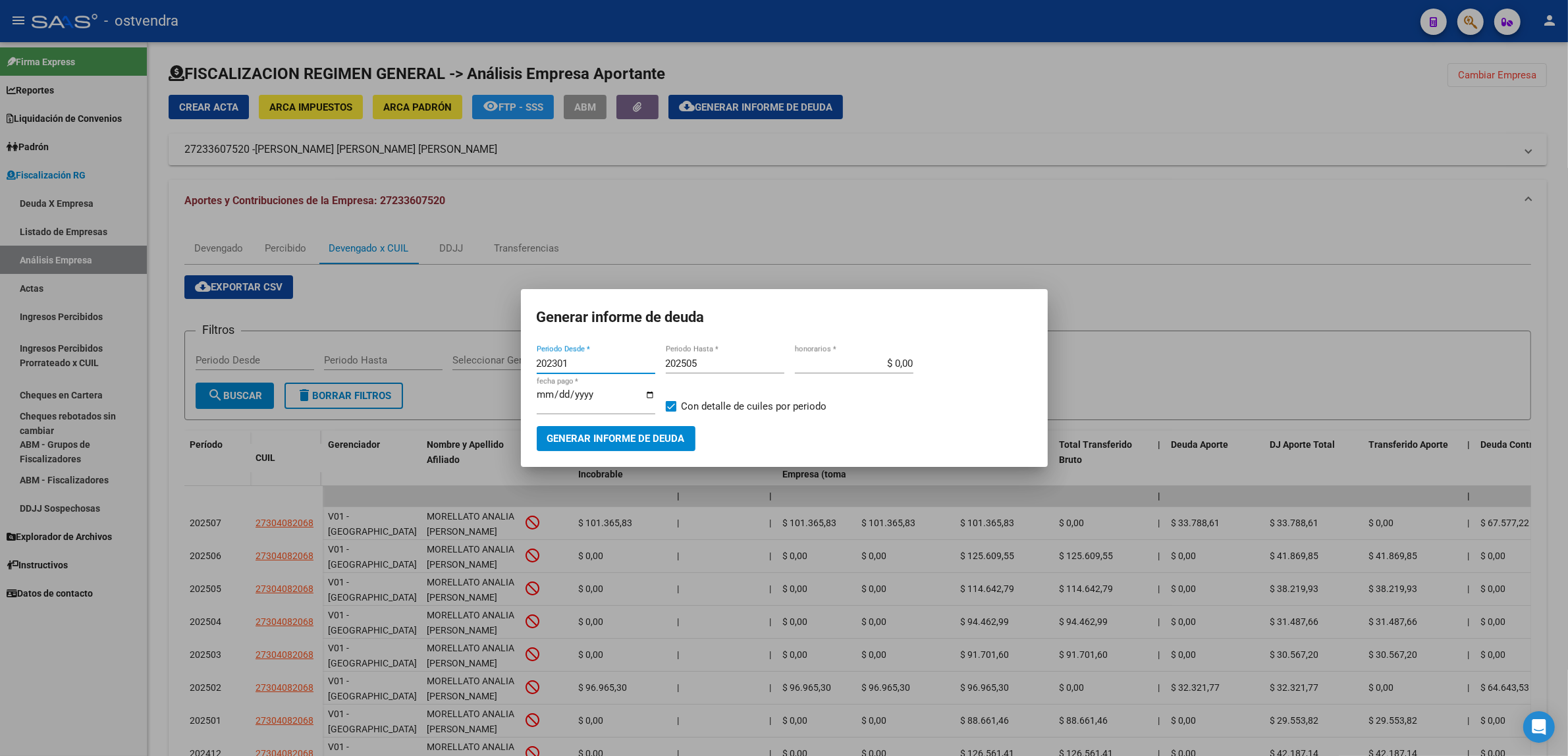
click at [741, 365] on input "202505" at bounding box center [725, 363] width 118 height 12
type input "202508"
type input "[DATE]"
click at [629, 449] on button "Generar informe de deuda" at bounding box center [616, 438] width 159 height 24
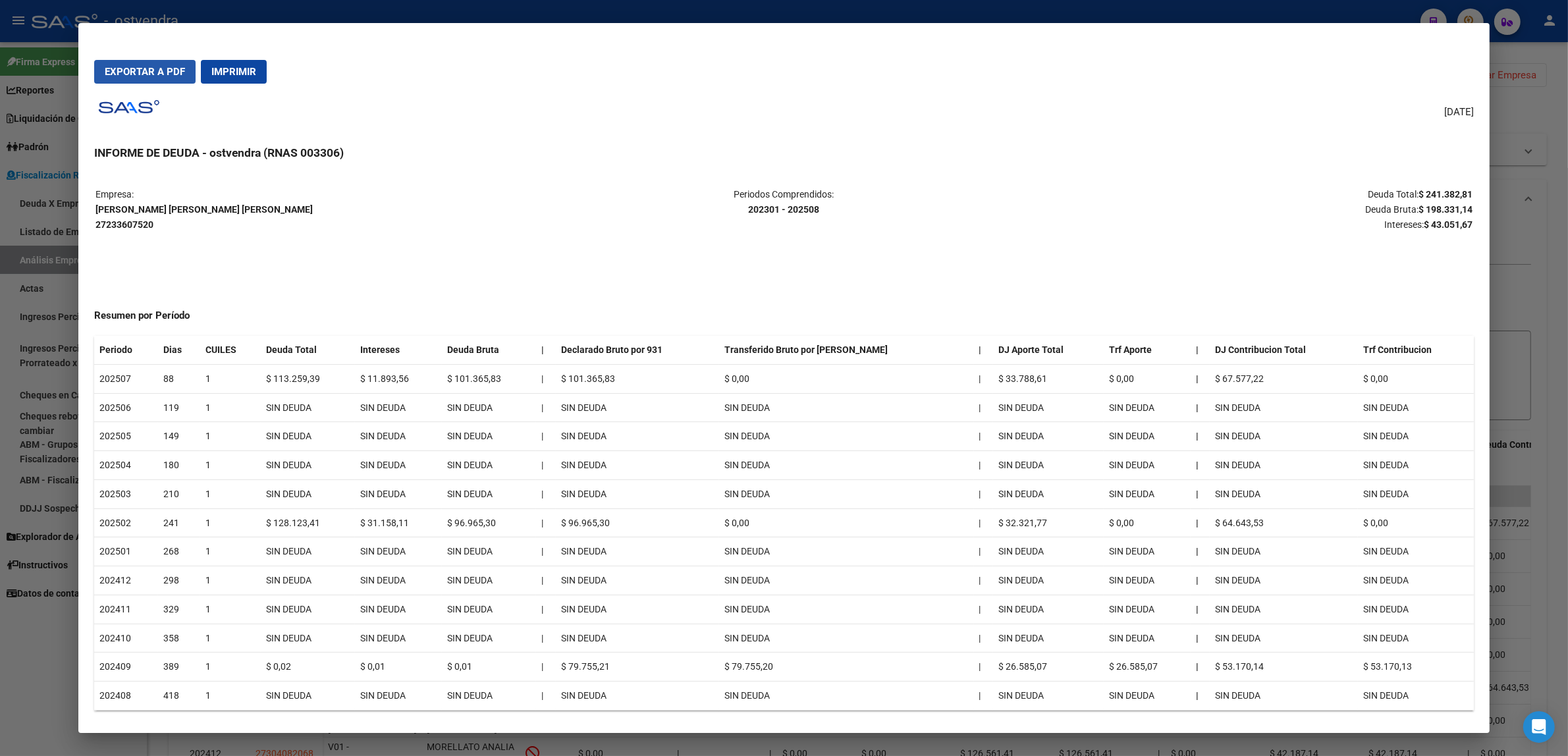
click at [180, 77] on button "Exportar a PDF" at bounding box center [144, 72] width 101 height 24
drag, startPoint x: 255, startPoint y: 208, endPoint x: 91, endPoint y: 207, distance: 164.0
click at [95, 207] on p "Empresa: [PERSON_NAME] [PERSON_NAME] [PERSON_NAME] 27233607520" at bounding box center [324, 210] width 458 height 45
copy strong "[PERSON_NAME] [PERSON_NAME] [PERSON_NAME]"
